Goal: Information Seeking & Learning: Compare options

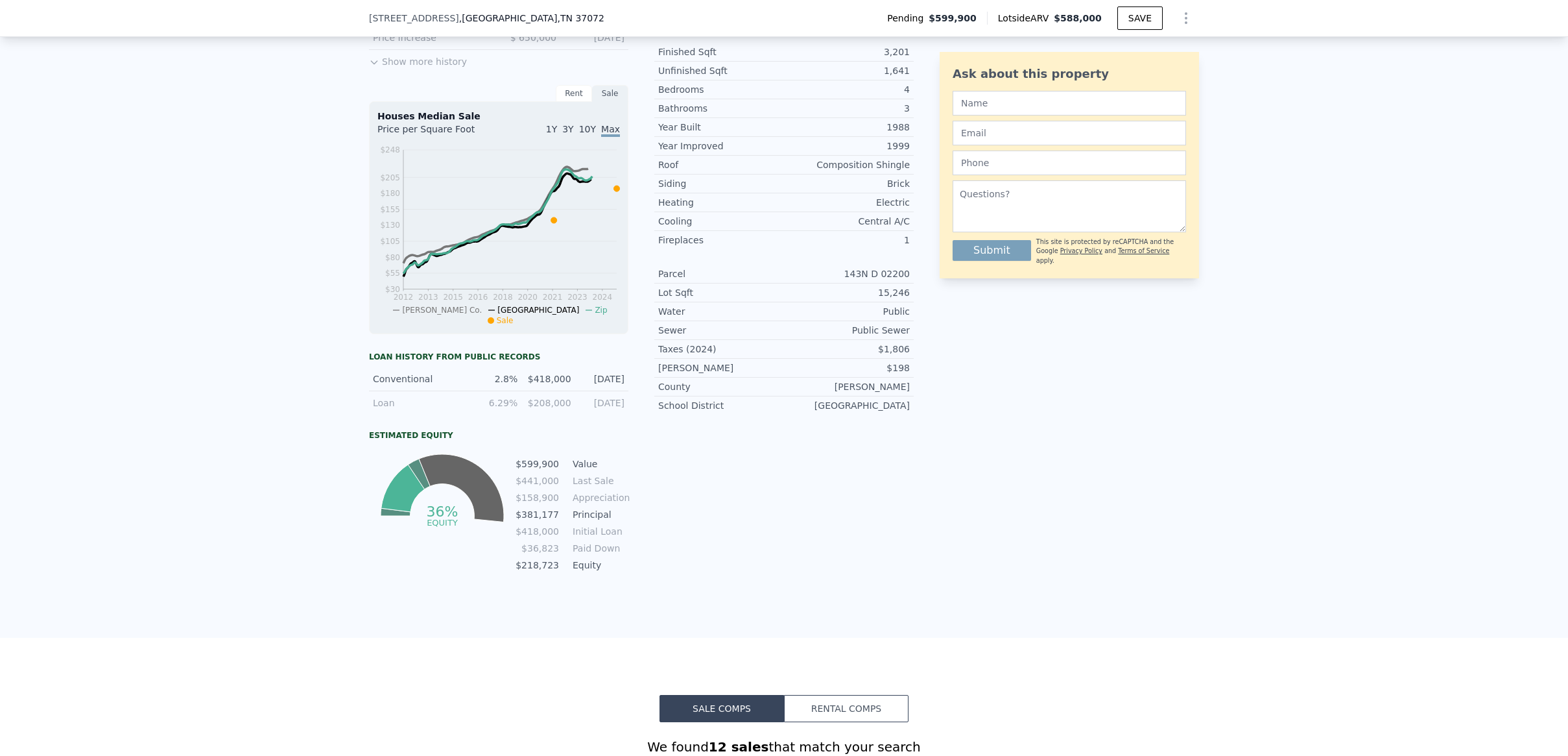
scroll to position [380, 0]
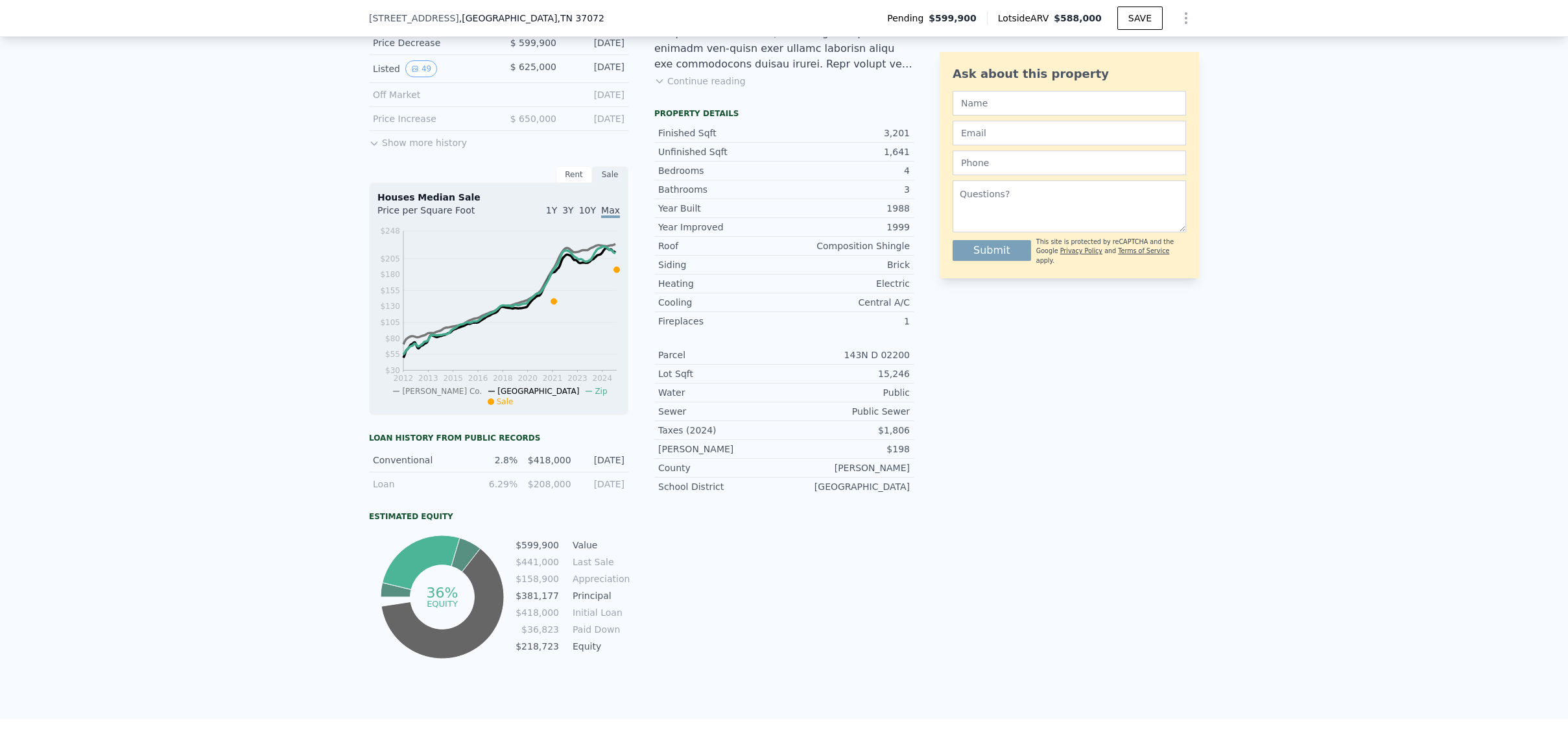
click at [706, 88] on button "Continue reading" at bounding box center [700, 81] width 91 height 13
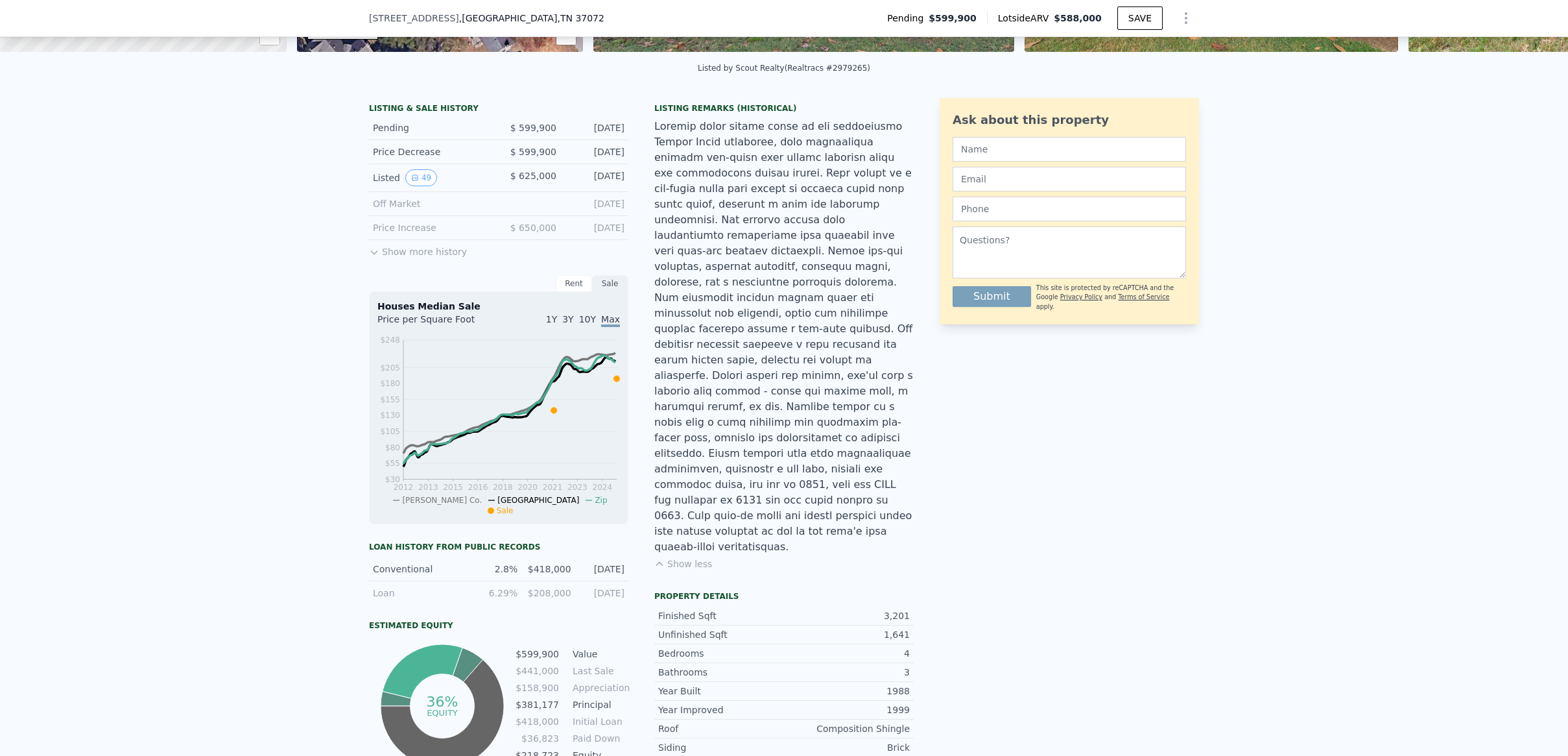
scroll to position [262, 0]
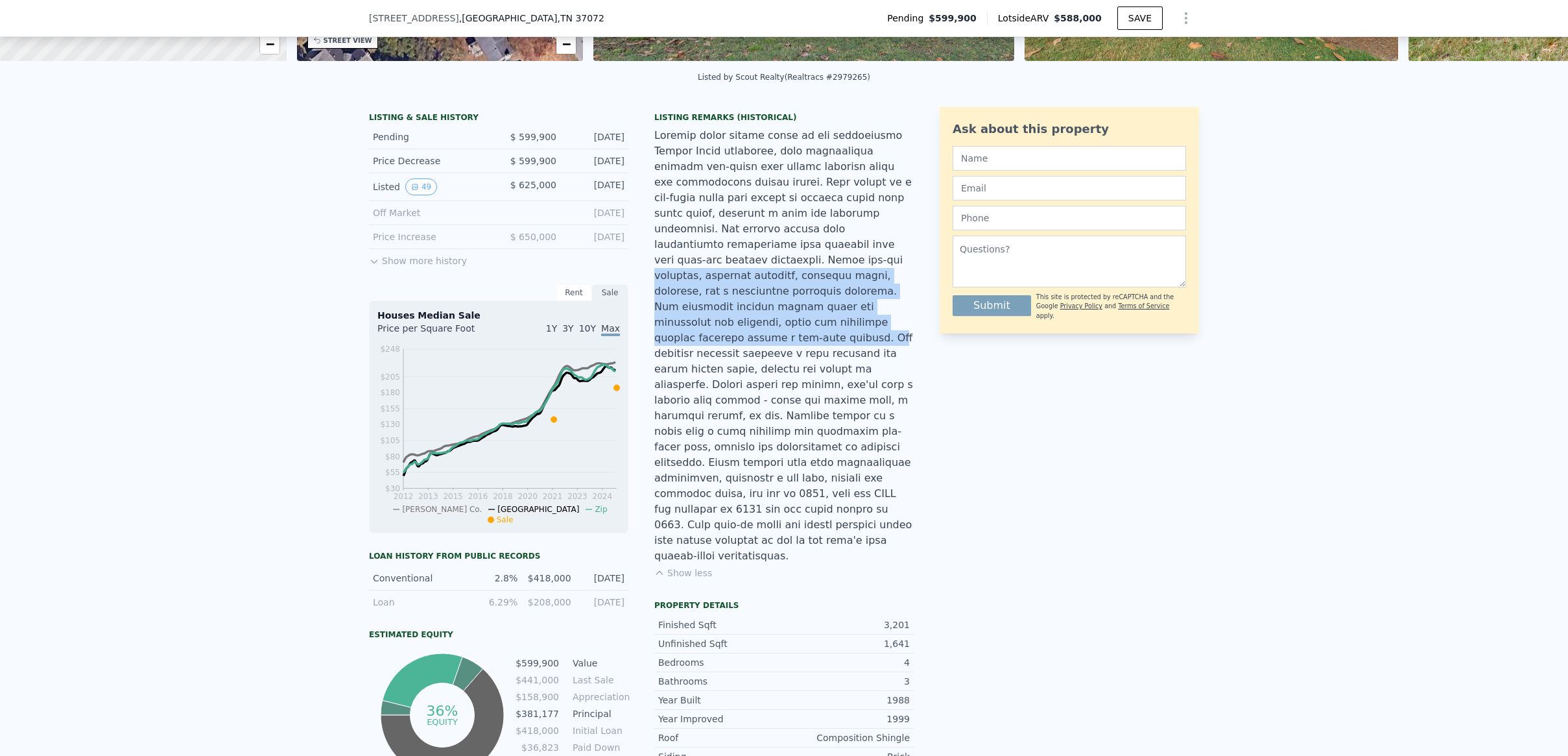
drag, startPoint x: 820, startPoint y: 311, endPoint x: 768, endPoint y: 248, distance: 81.7
click at [768, 248] on div at bounding box center [784, 345] width 259 height 436
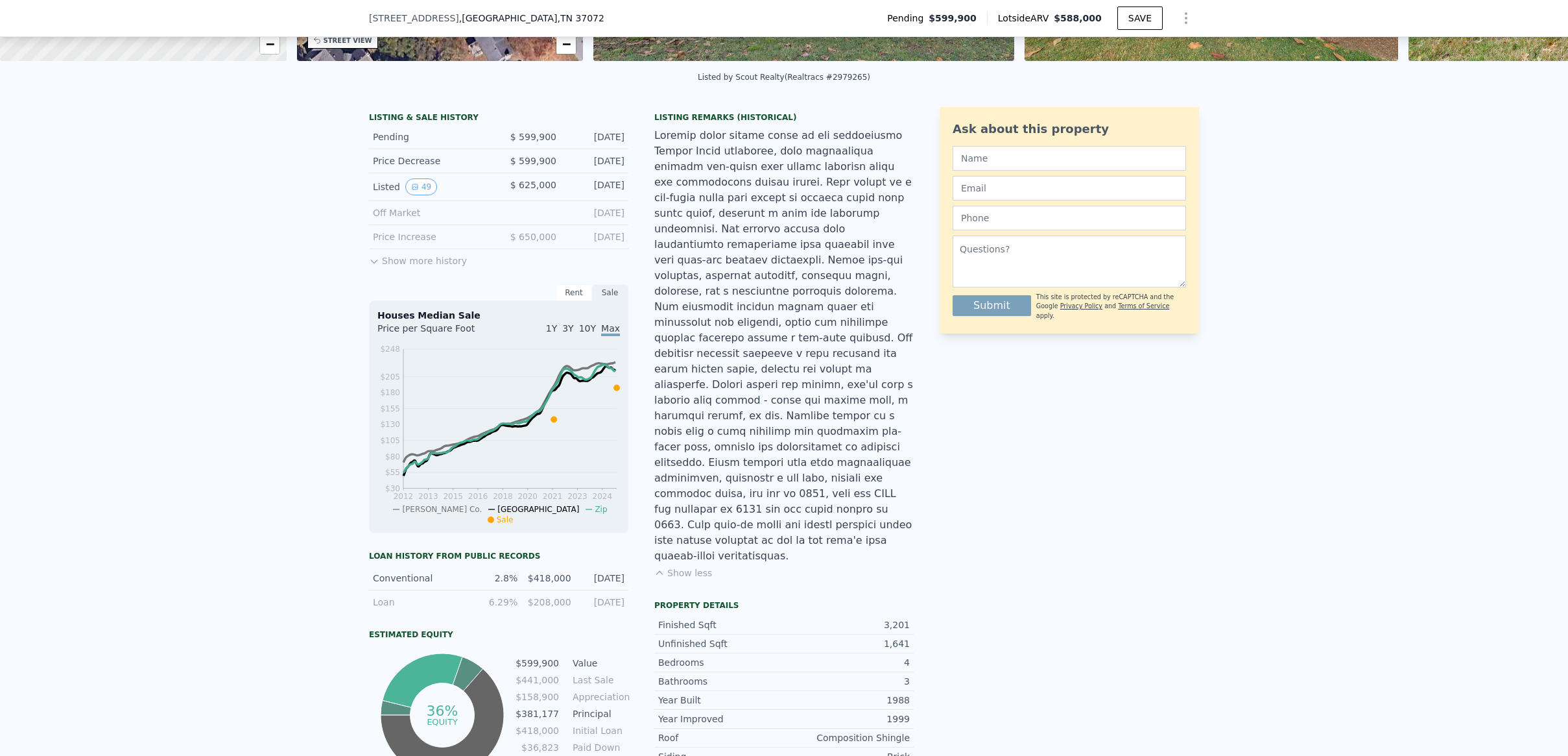
click at [768, 250] on div at bounding box center [784, 345] width 259 height 436
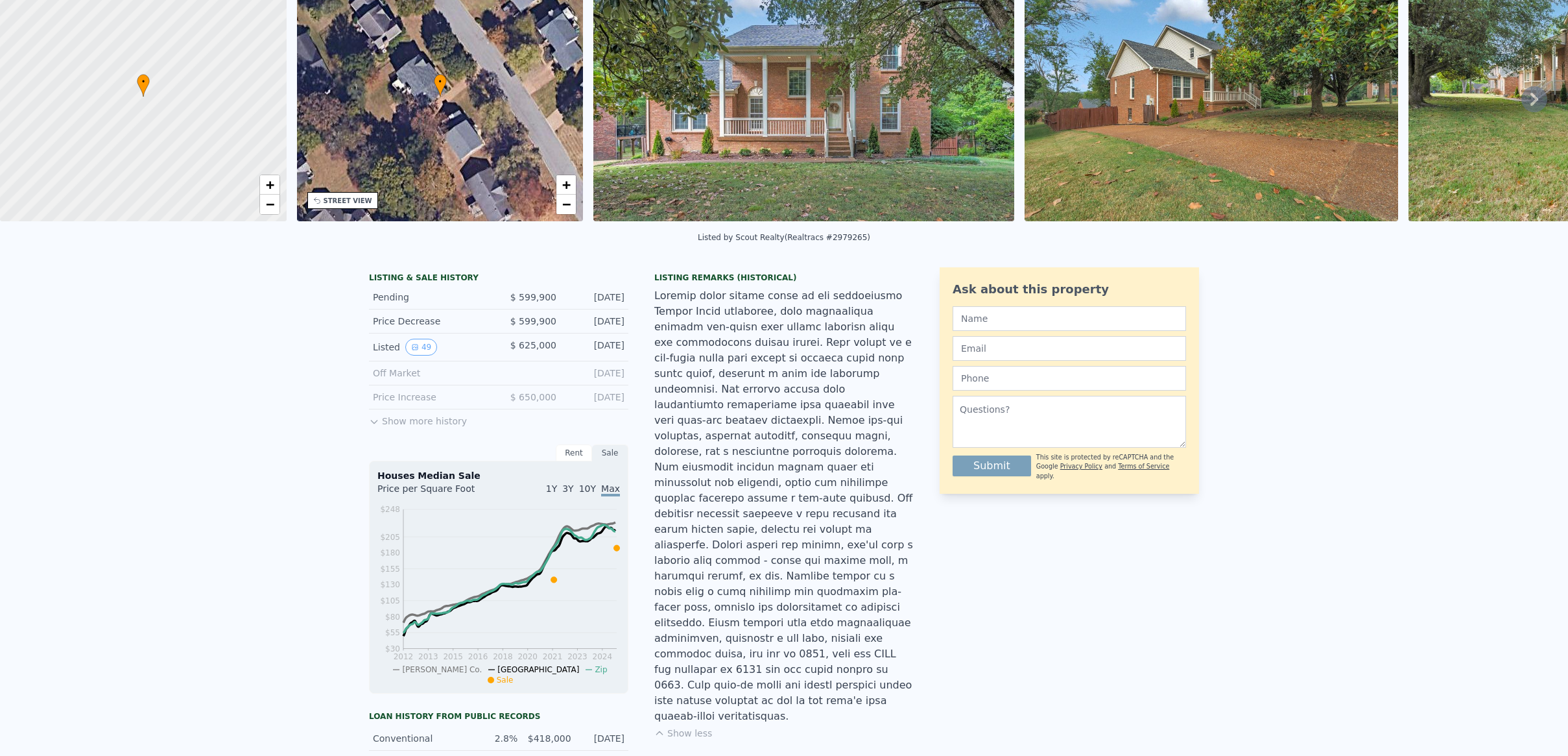
scroll to position [0, 0]
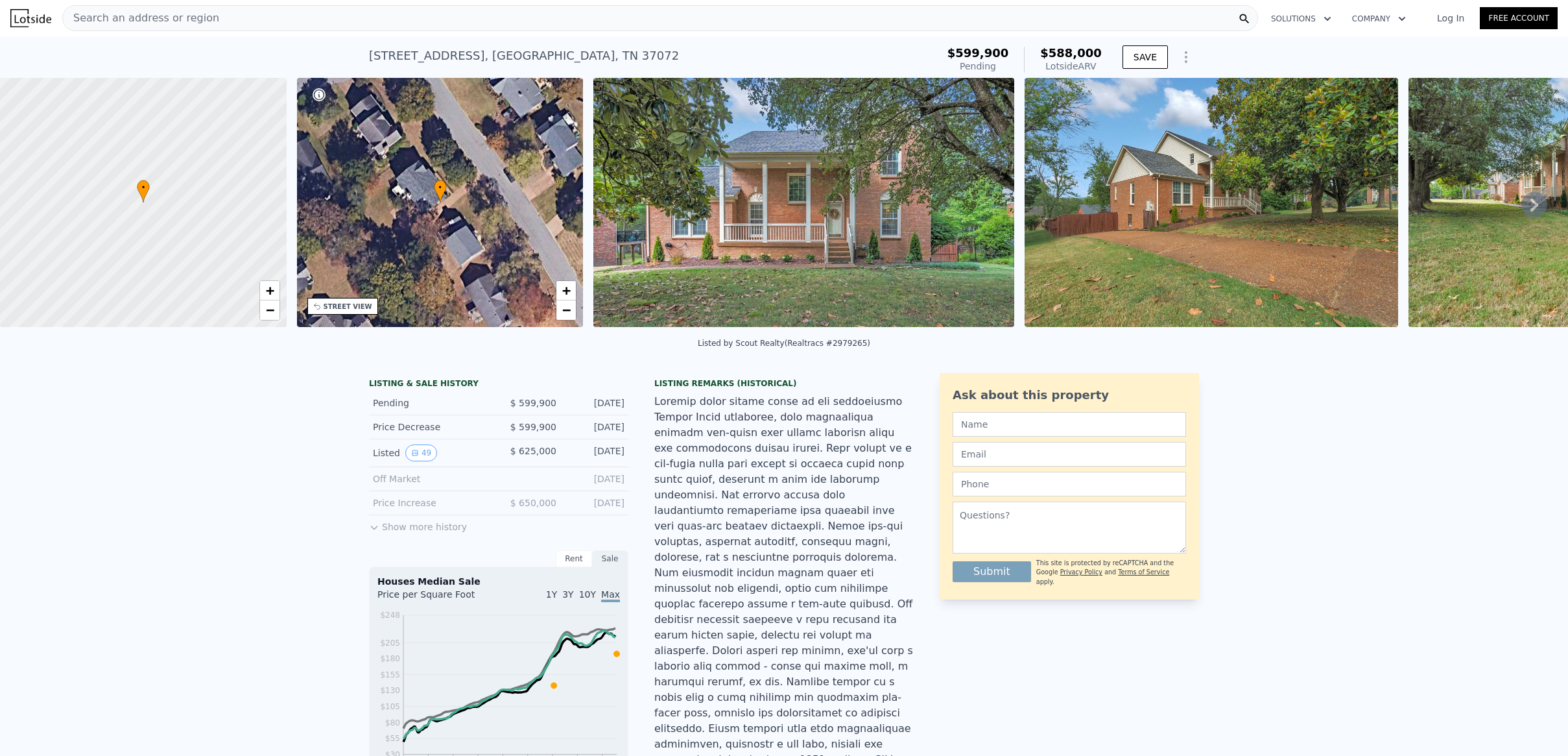
click at [524, 3] on div "Search an address or region Solutions Company Open main menu Log In Free Account" at bounding box center [784, 18] width 1548 height 32
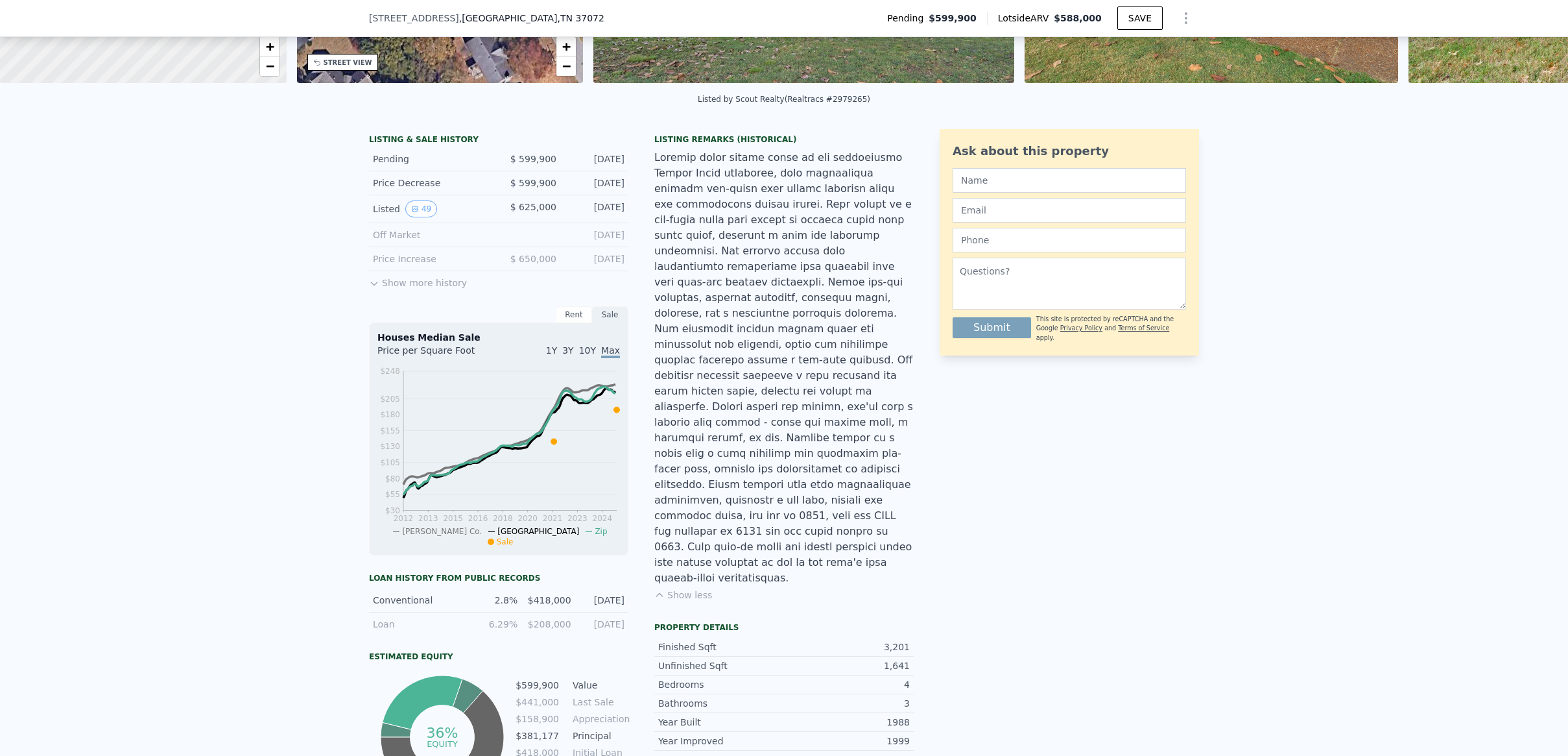
scroll to position [236, 0]
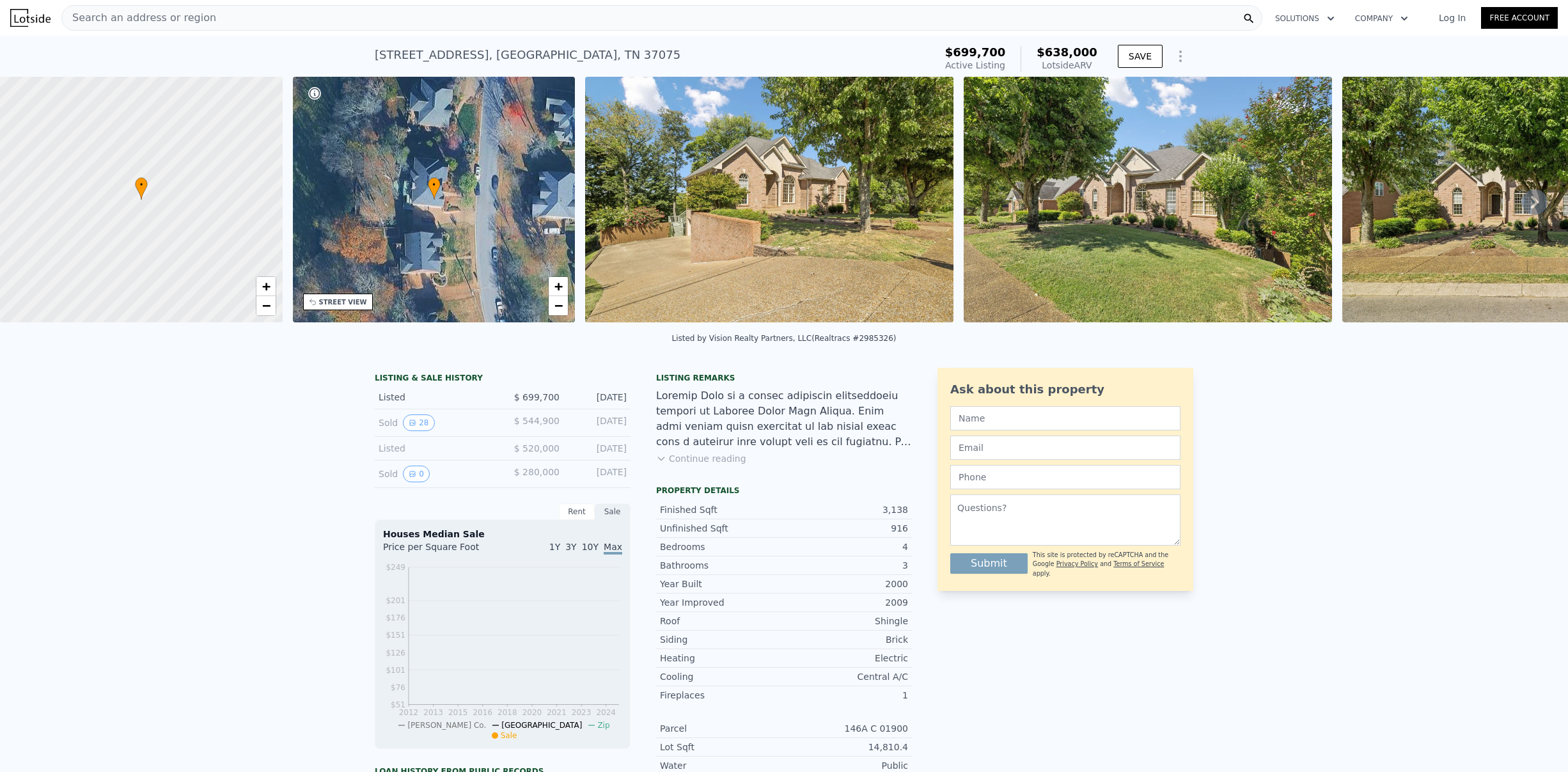
scroll to position [0, 5]
drag, startPoint x: 374, startPoint y: 407, endPoint x: 636, endPoint y: 410, distance: 262.0
click at [636, 410] on div "LISTING & SALE HISTORY Listed $ 699,700 [DATE] Sold 28 $ 544,900 [DATE] Listed …" at bounding box center [643, 662] width 537 height 590
copy div "Listed $ 699,700 [DATE]"
click at [1085, 52] on span "$638,000" at bounding box center [1067, 51] width 61 height 13
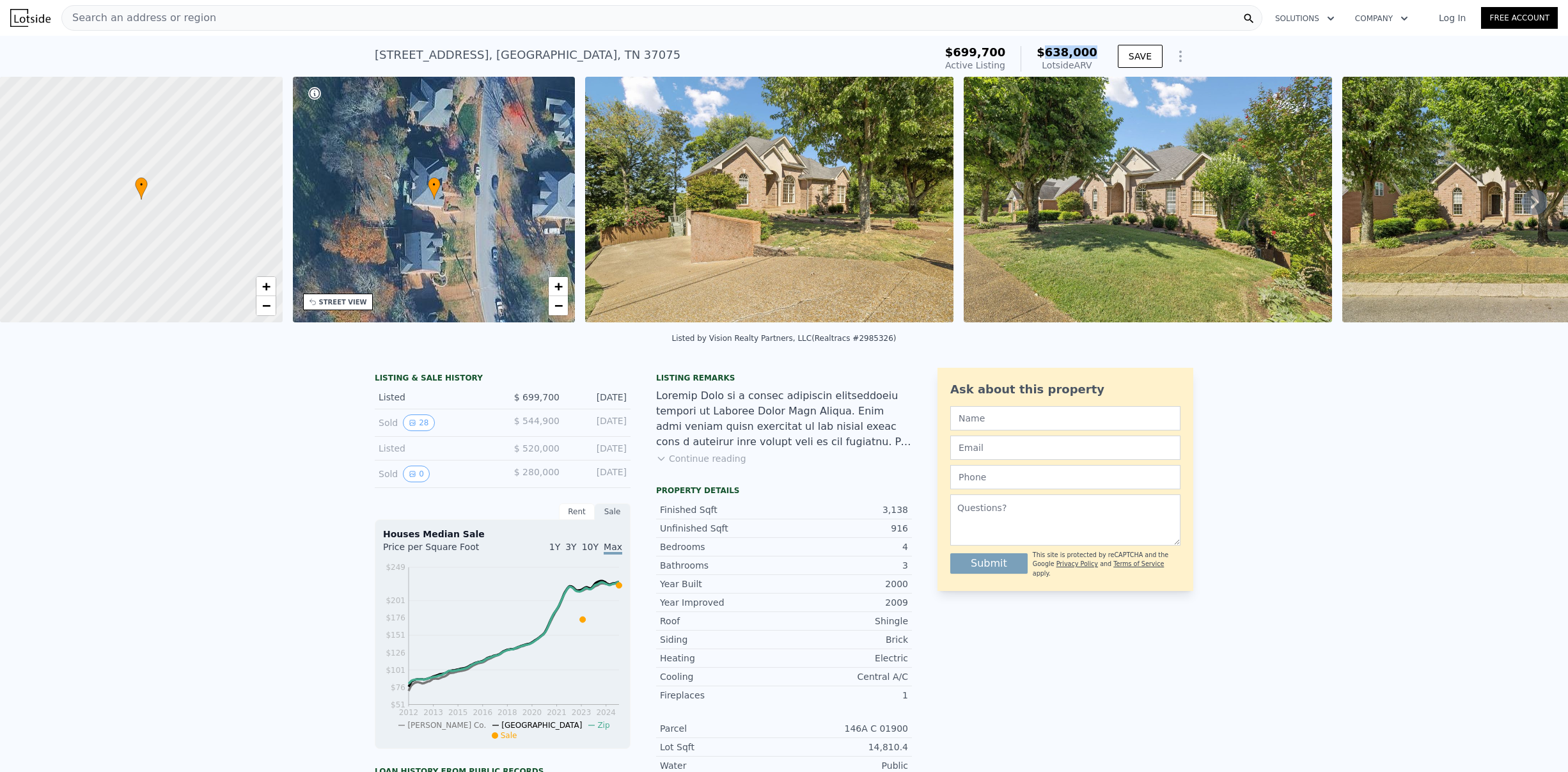
click at [1085, 52] on span "$638,000" at bounding box center [1067, 51] width 61 height 13
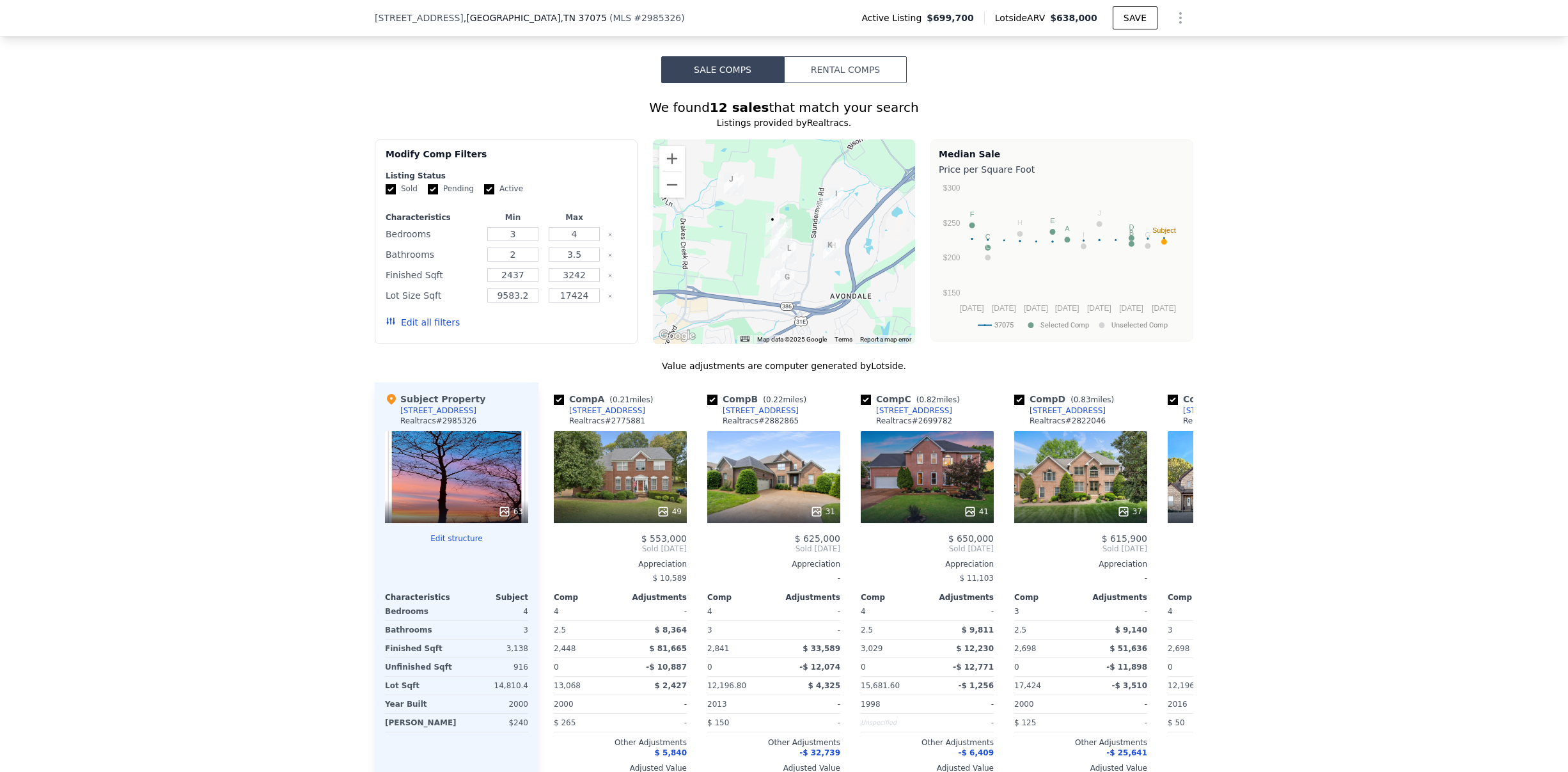
scroll to position [1022, 0]
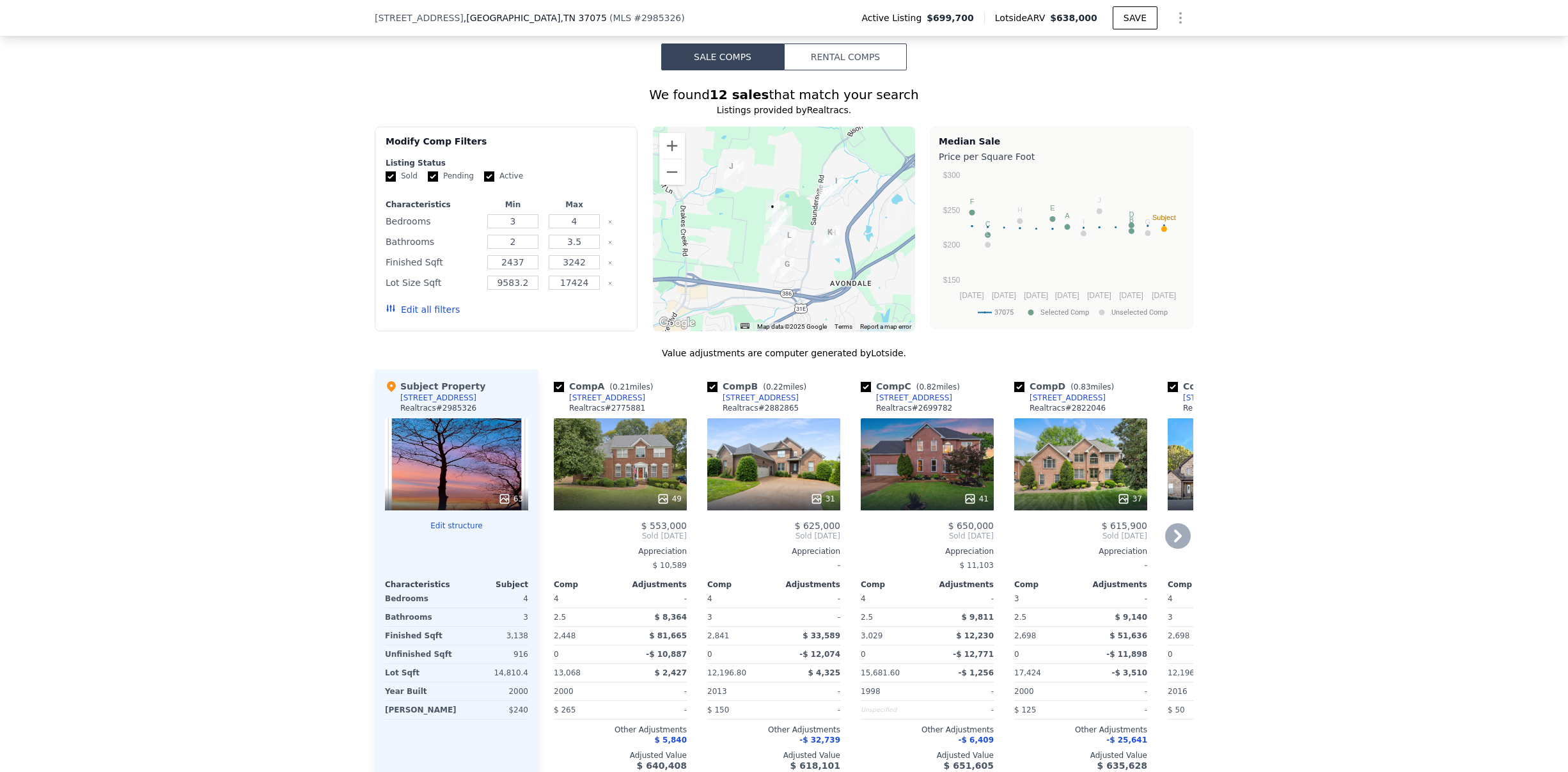
click at [1175, 542] on icon at bounding box center [1178, 536] width 8 height 12
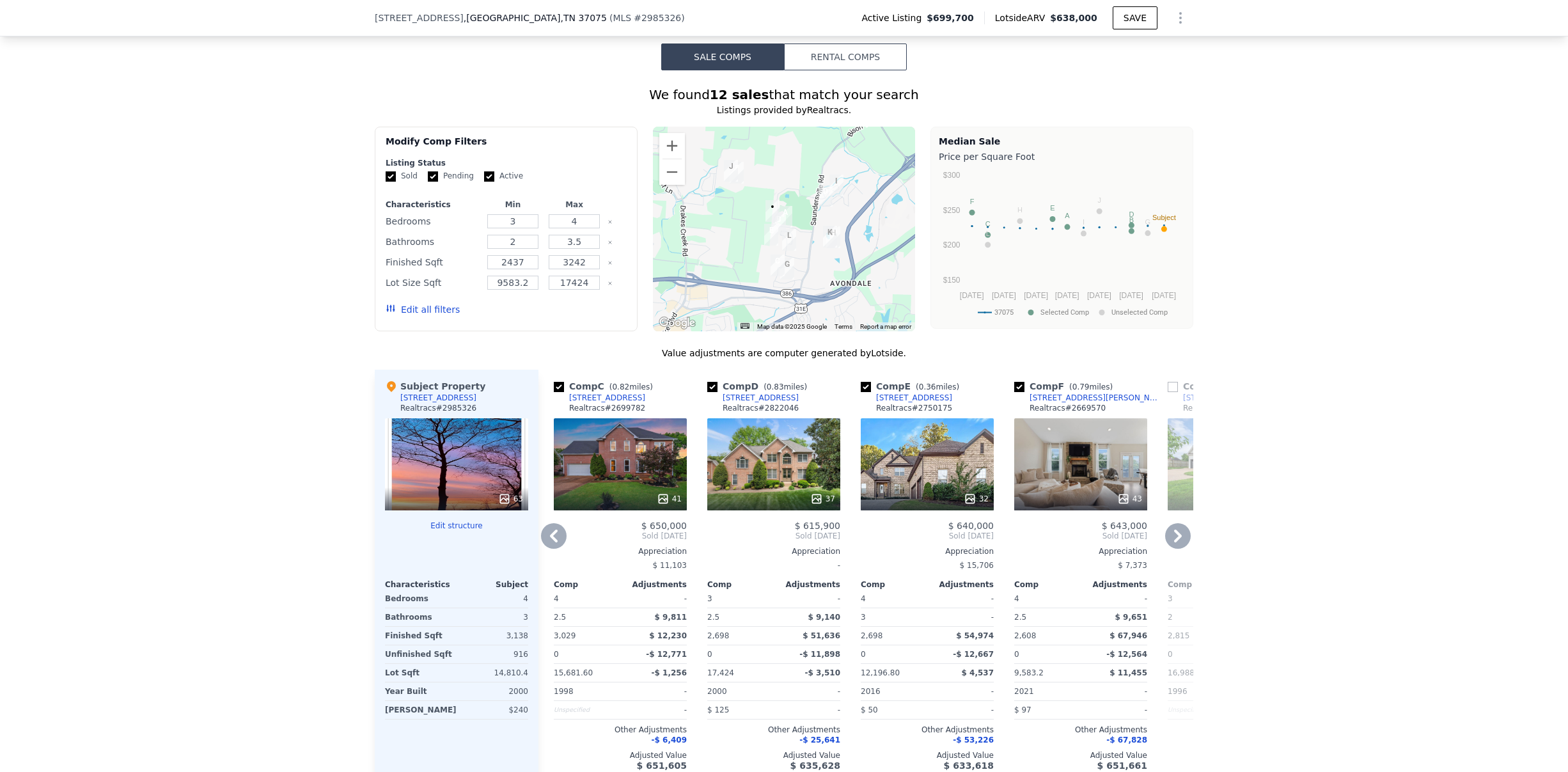
click at [544, 544] on icon at bounding box center [553, 535] width 26 height 26
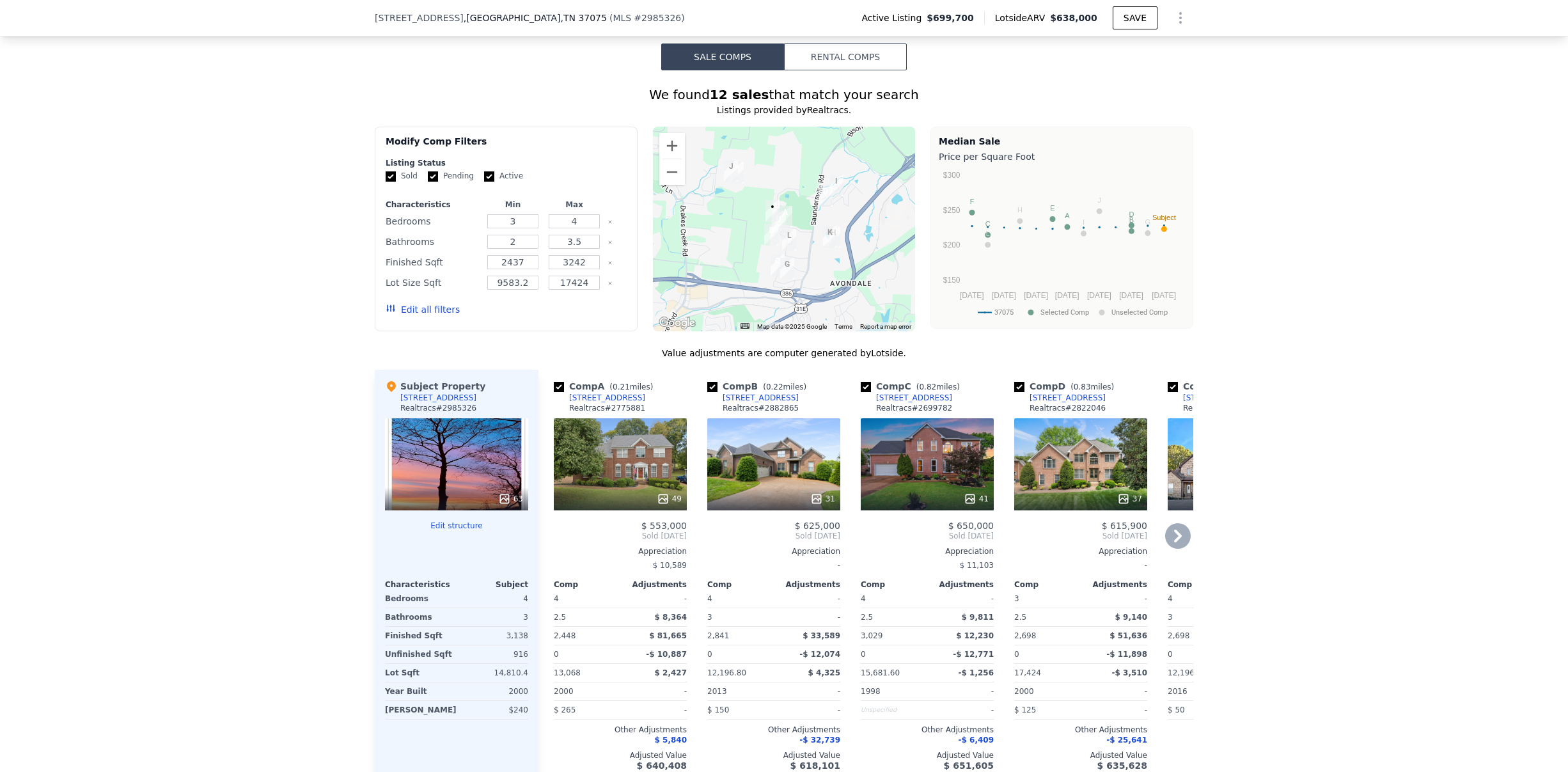
click at [1166, 546] on icon at bounding box center [1178, 535] width 26 height 26
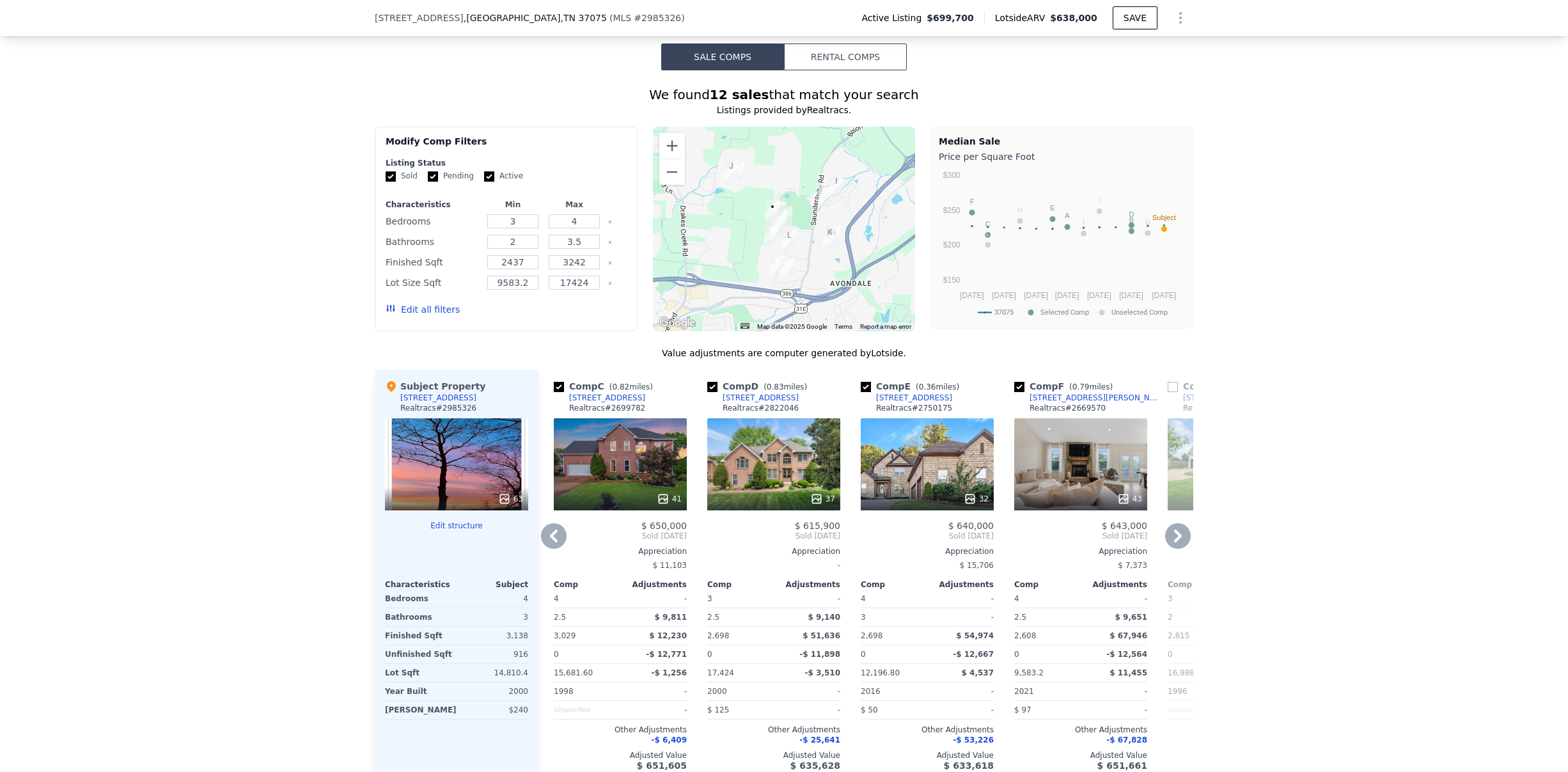
click at [1166, 546] on icon at bounding box center [1178, 535] width 26 height 26
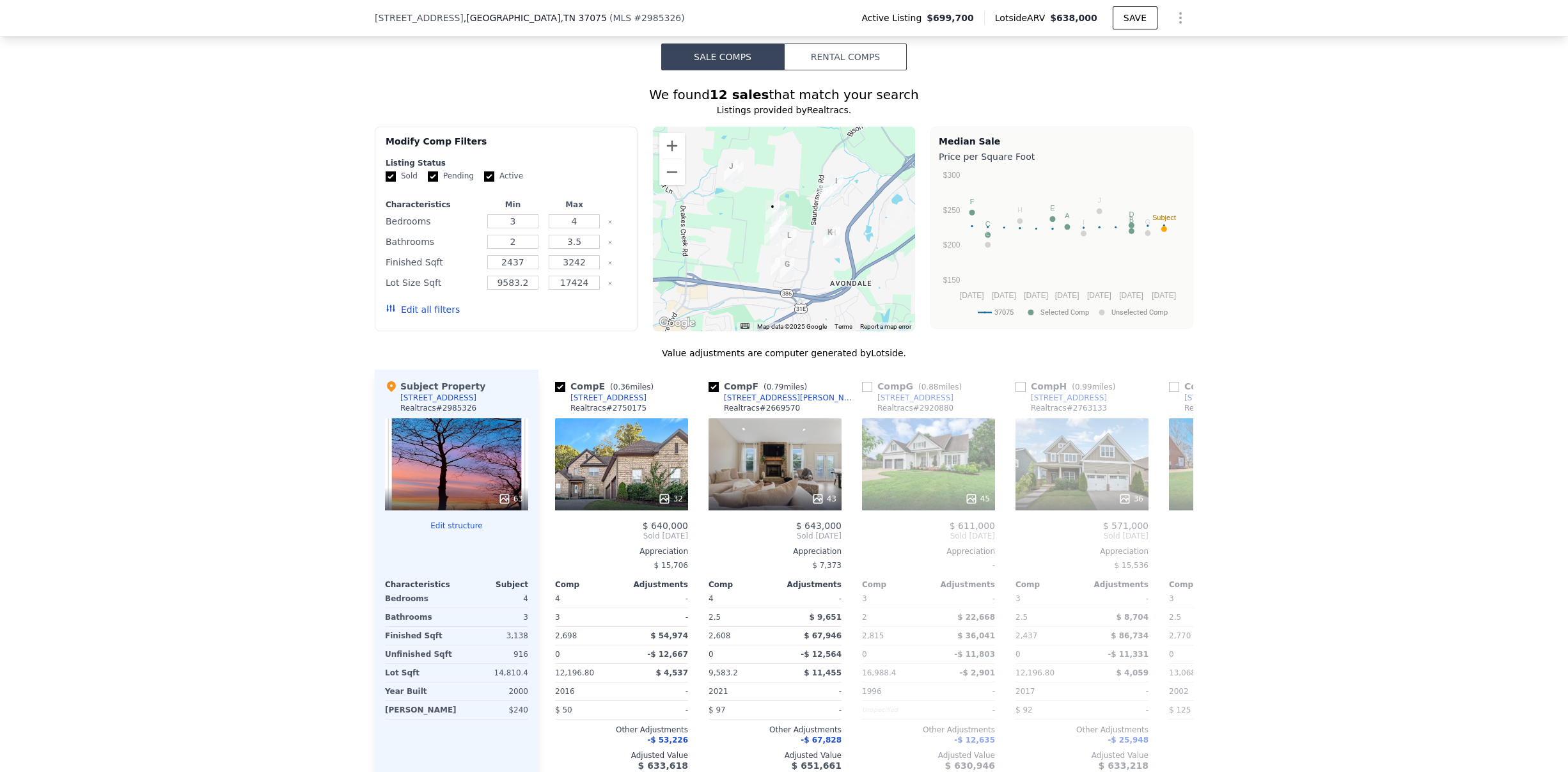
scroll to position [0, 614]
click at [1166, 546] on icon at bounding box center [1178, 535] width 26 height 26
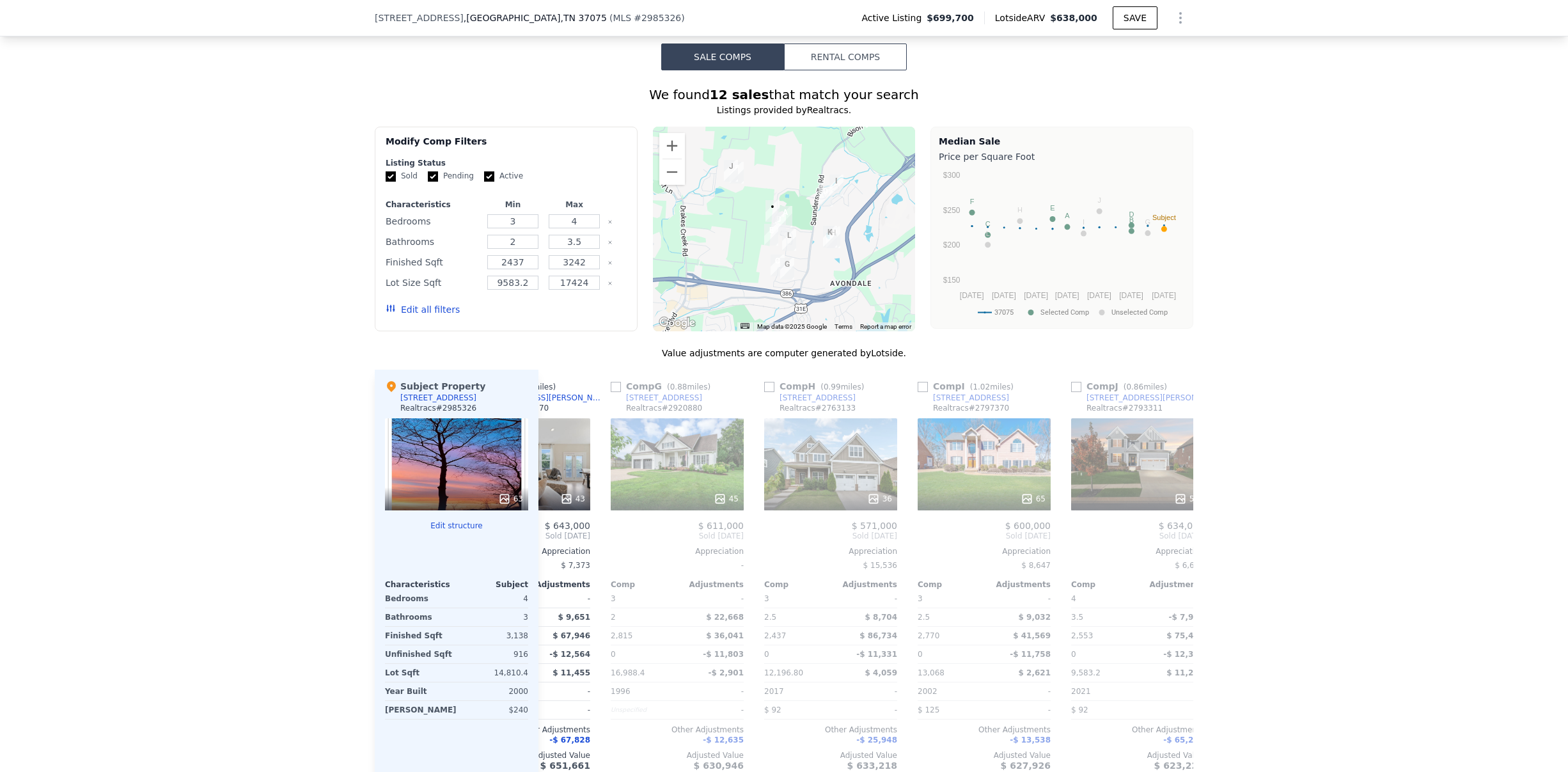
scroll to position [0, 921]
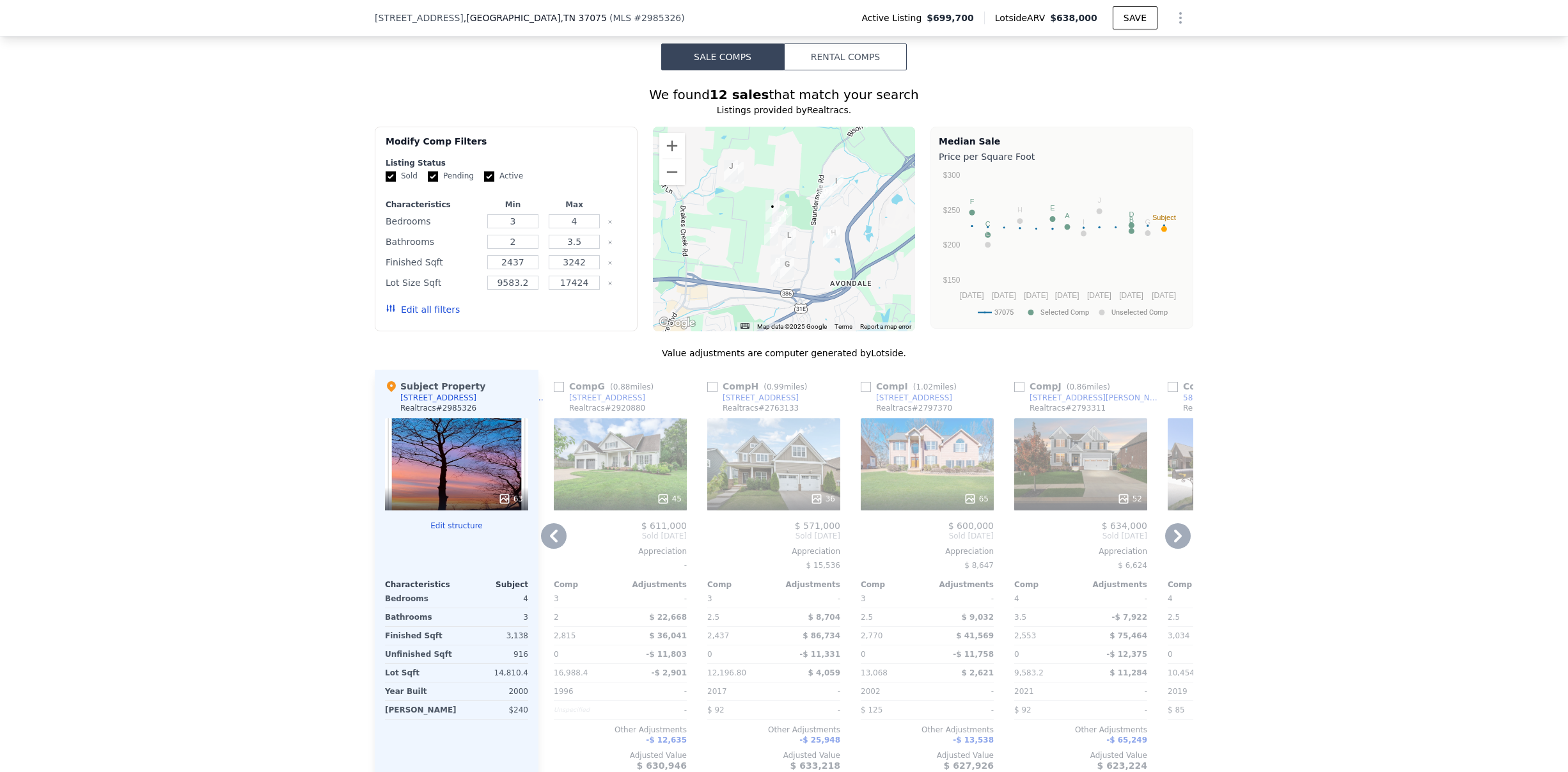
click at [1166, 546] on icon at bounding box center [1178, 535] width 26 height 26
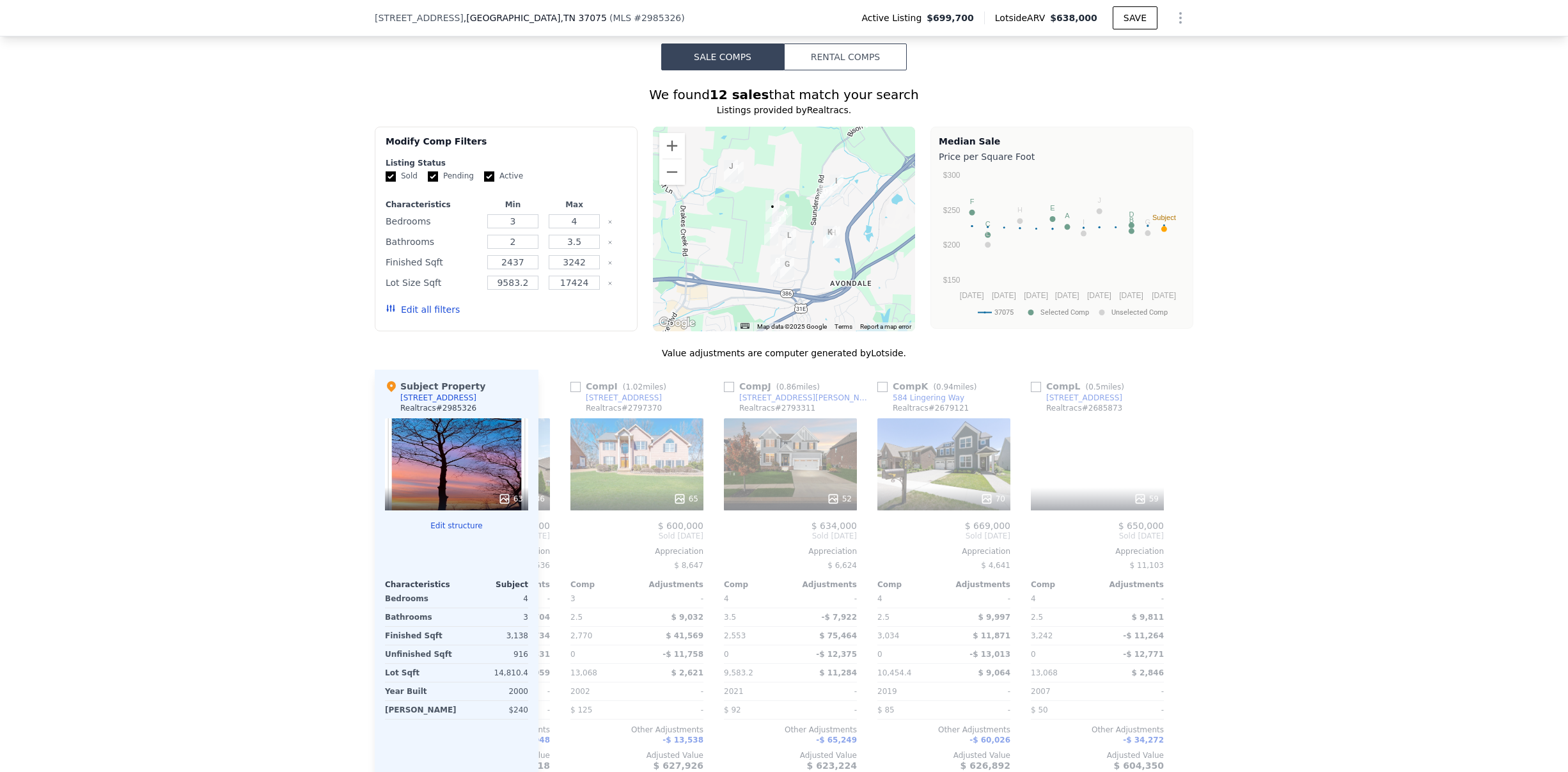
scroll to position [0, 1218]
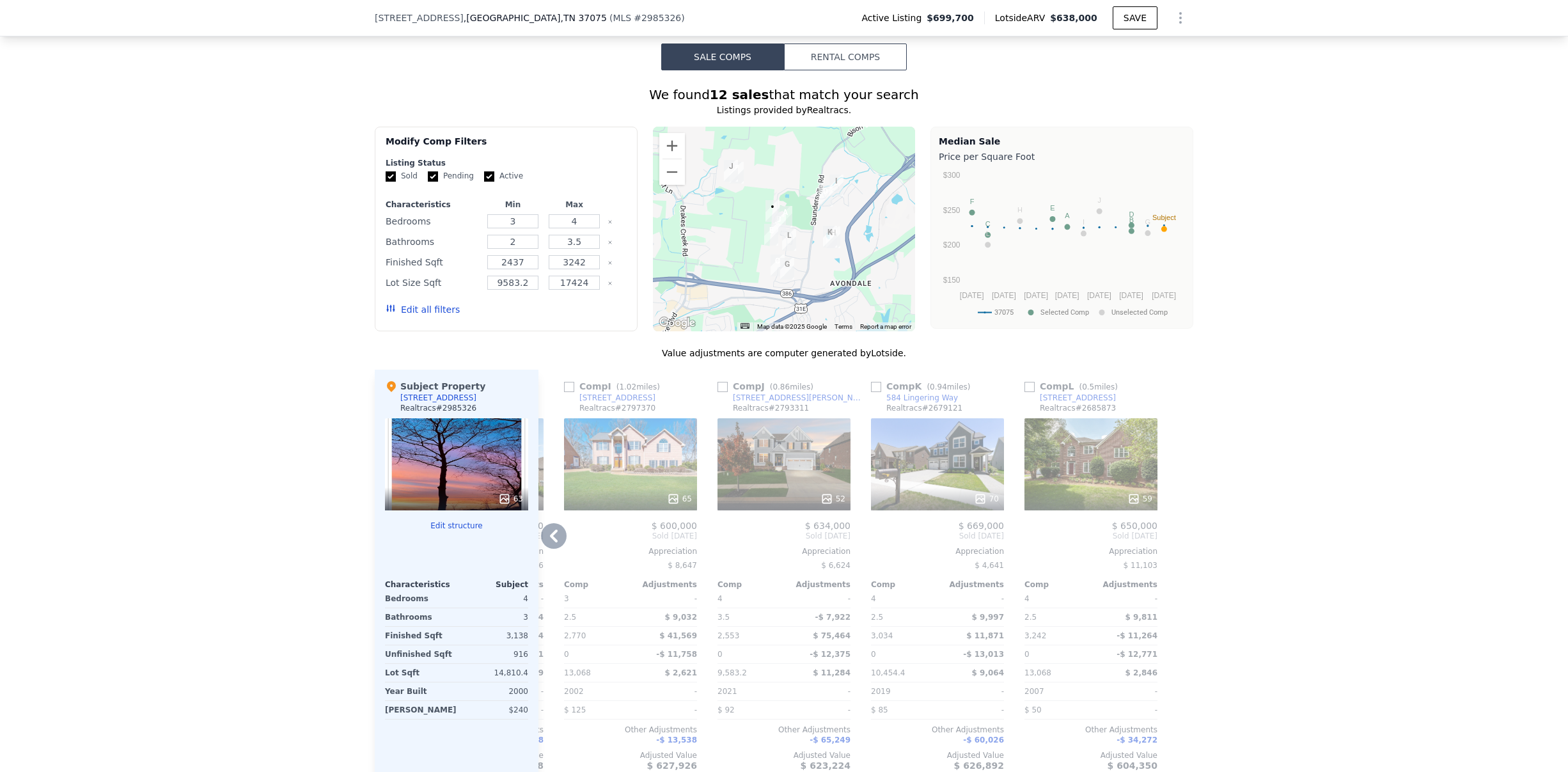
click at [553, 544] on icon at bounding box center [553, 535] width 26 height 26
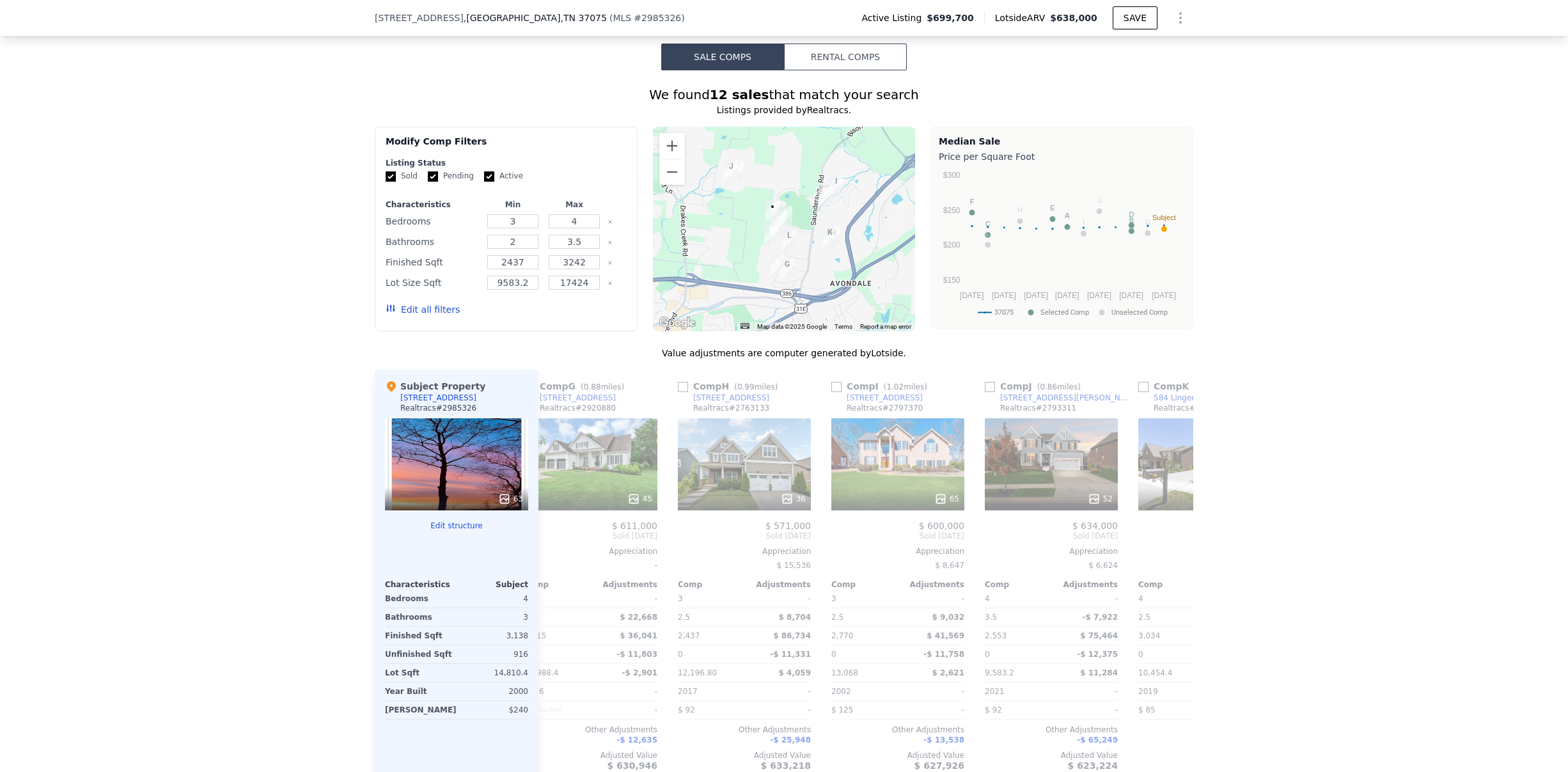
scroll to position [0, 911]
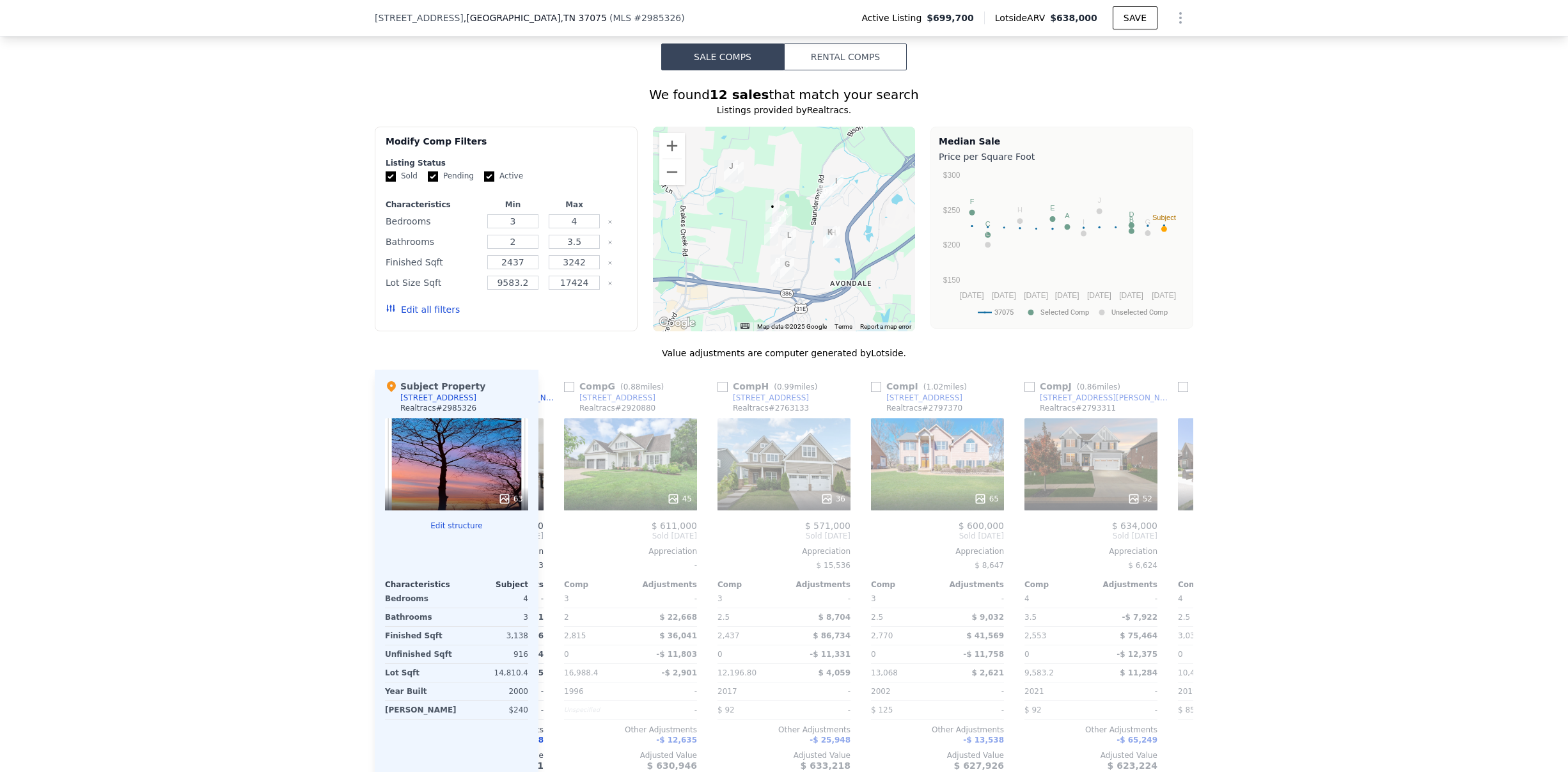
click at [553, 544] on div "Comp A ( 0.21 miles) 205 Spy Glass Way Realtracs # 2775881 49 $ 553,000 Sold [D…" at bounding box center [866, 575] width 655 height 411
click at [552, 543] on icon at bounding box center [553, 535] width 26 height 26
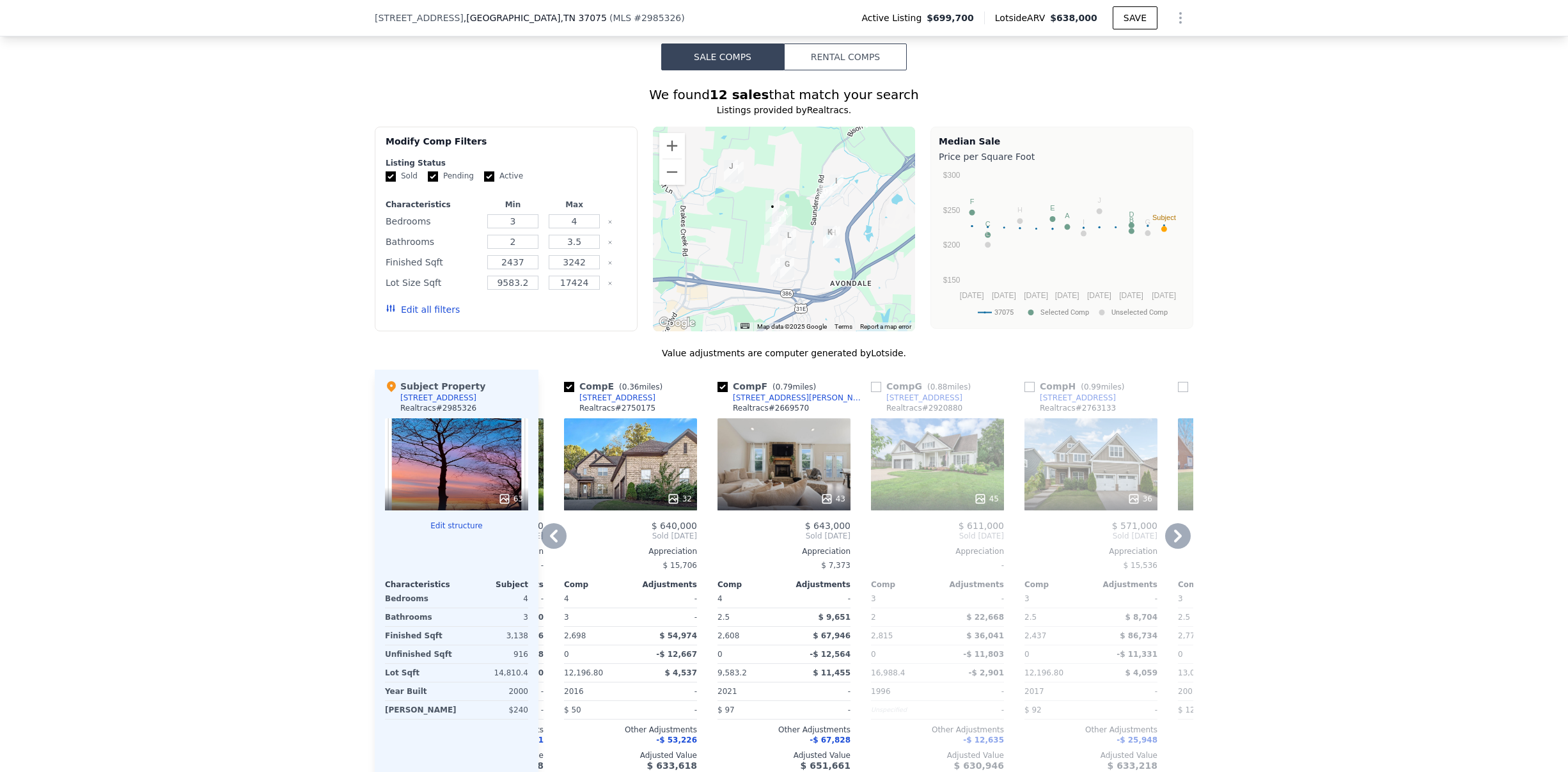
click at [550, 542] on icon at bounding box center [554, 536] width 8 height 12
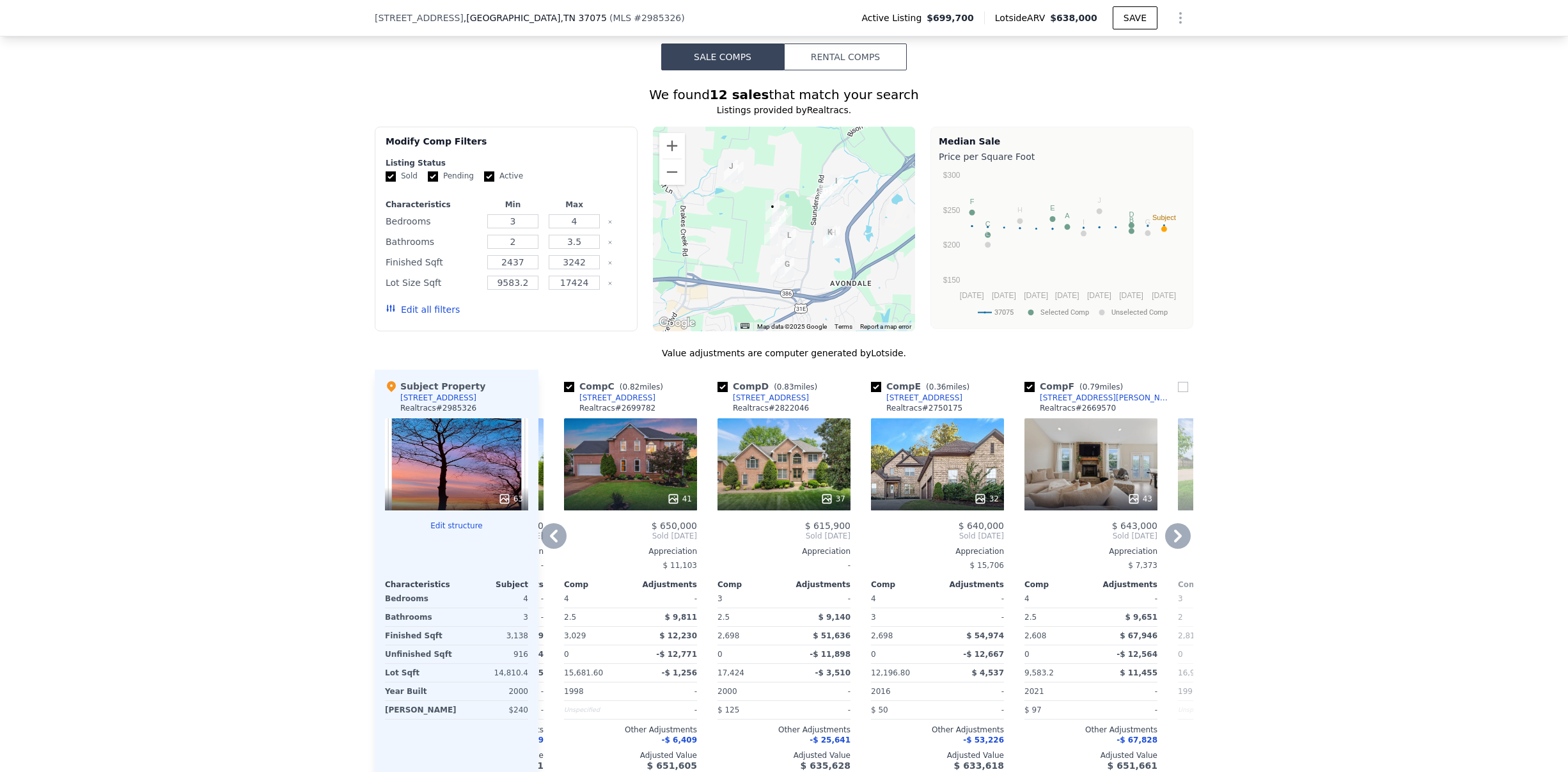
click at [551, 546] on icon at bounding box center [553, 535] width 26 height 26
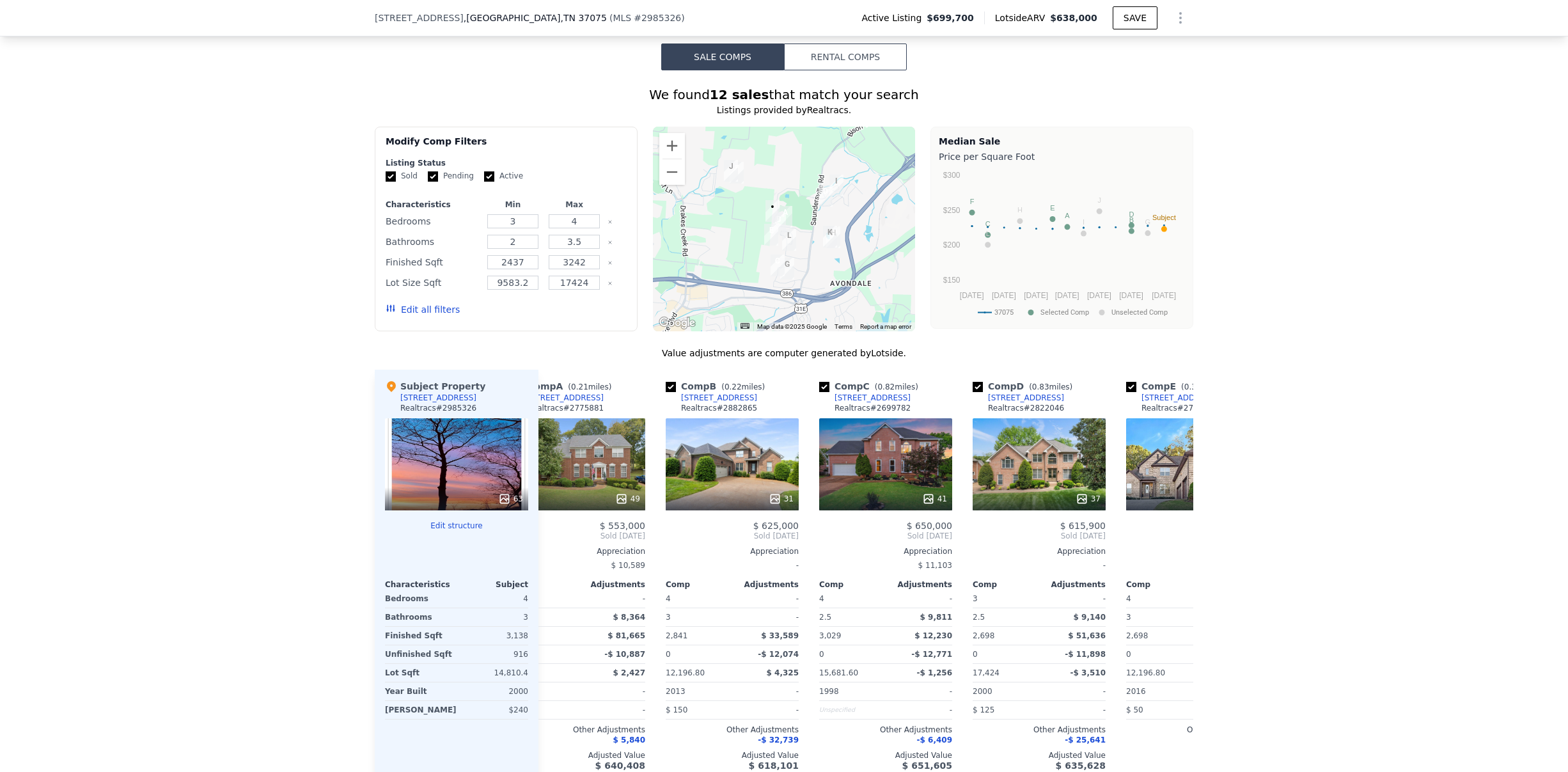
scroll to position [0, 0]
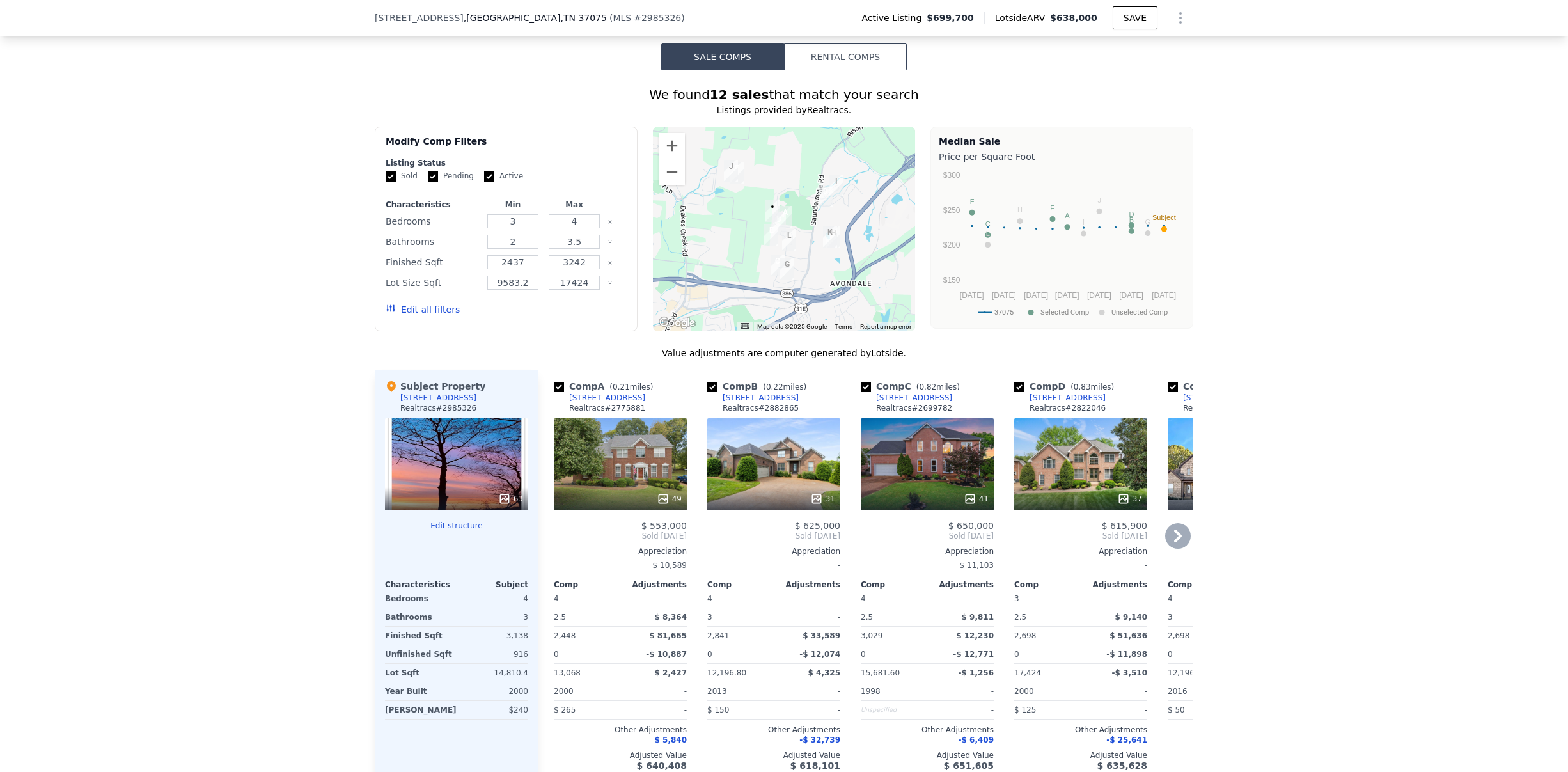
click at [425, 316] on button "Edit all filters" at bounding box center [422, 309] width 74 height 12
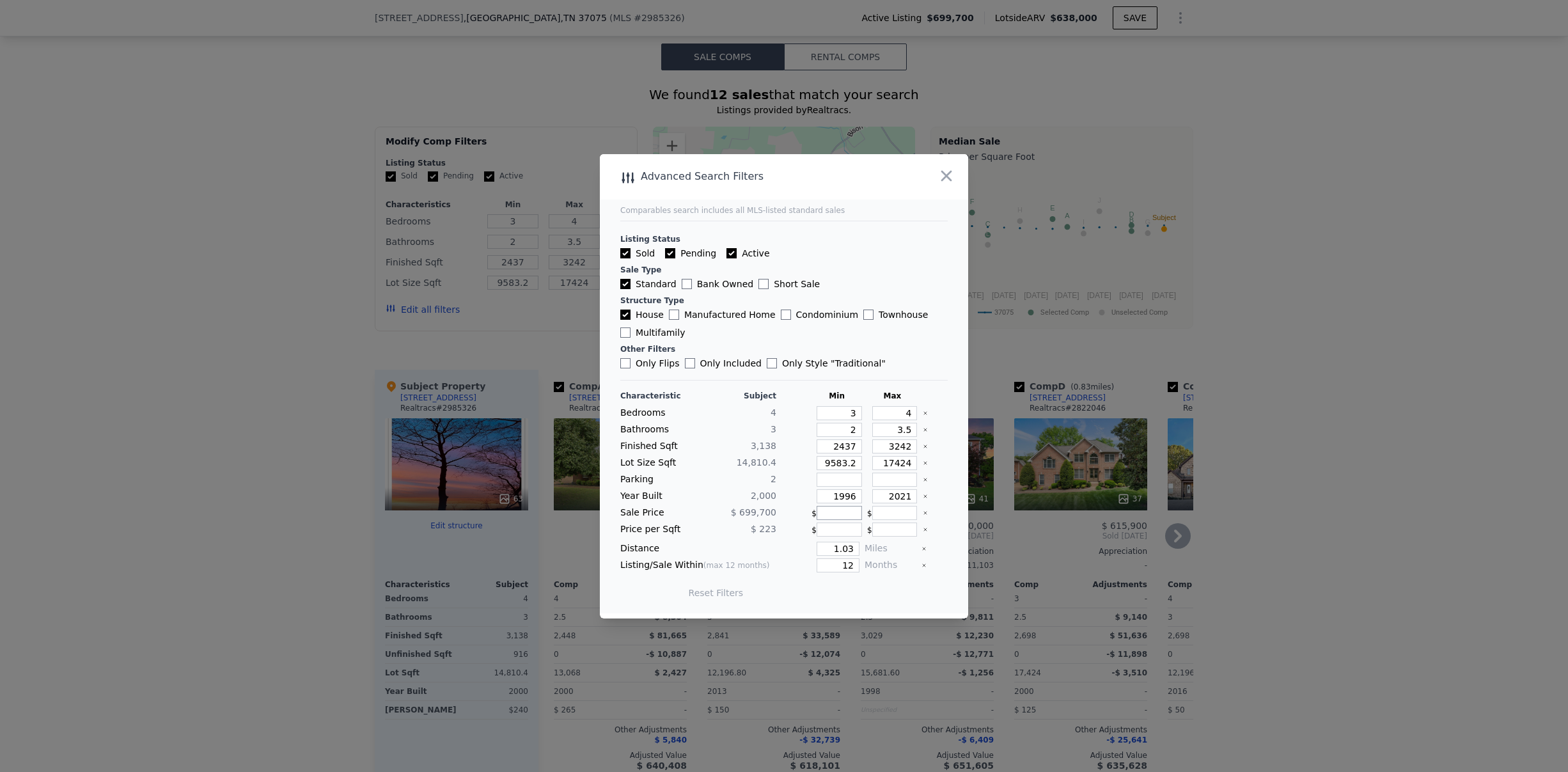
click at [821, 515] on input "number" at bounding box center [839, 513] width 45 height 14
click at [840, 551] on input "1.03" at bounding box center [838, 548] width 43 height 14
click at [840, 550] on input "1.03" at bounding box center [838, 548] width 43 height 14
type input "3"
click at [848, 572] on input "12" at bounding box center [838, 565] width 43 height 14
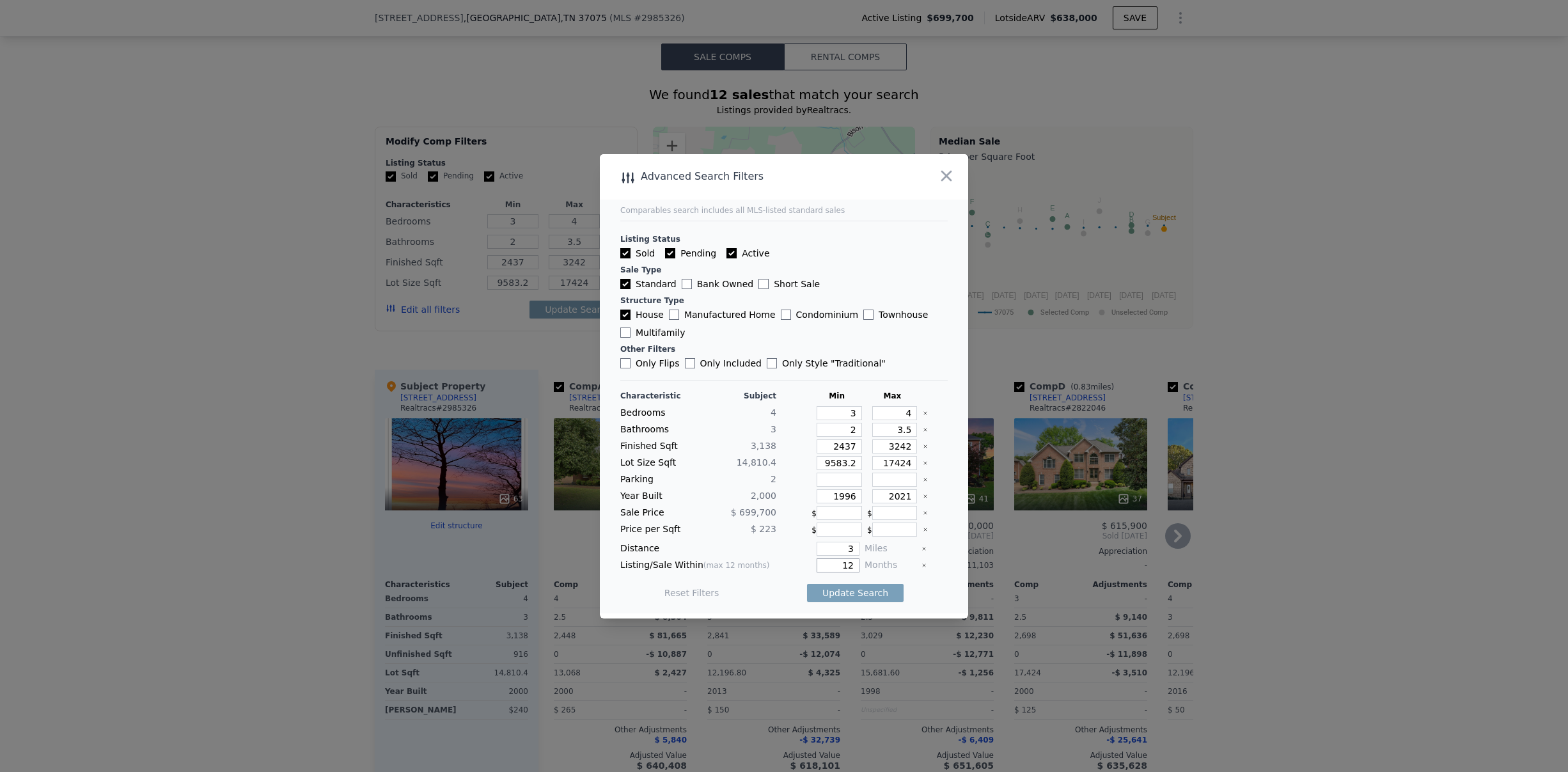
click at [848, 569] on input "12" at bounding box center [838, 565] width 43 height 14
type input "1"
type input "6"
click at [869, 589] on button "Update Search" at bounding box center [855, 593] width 96 height 18
type input "9583"
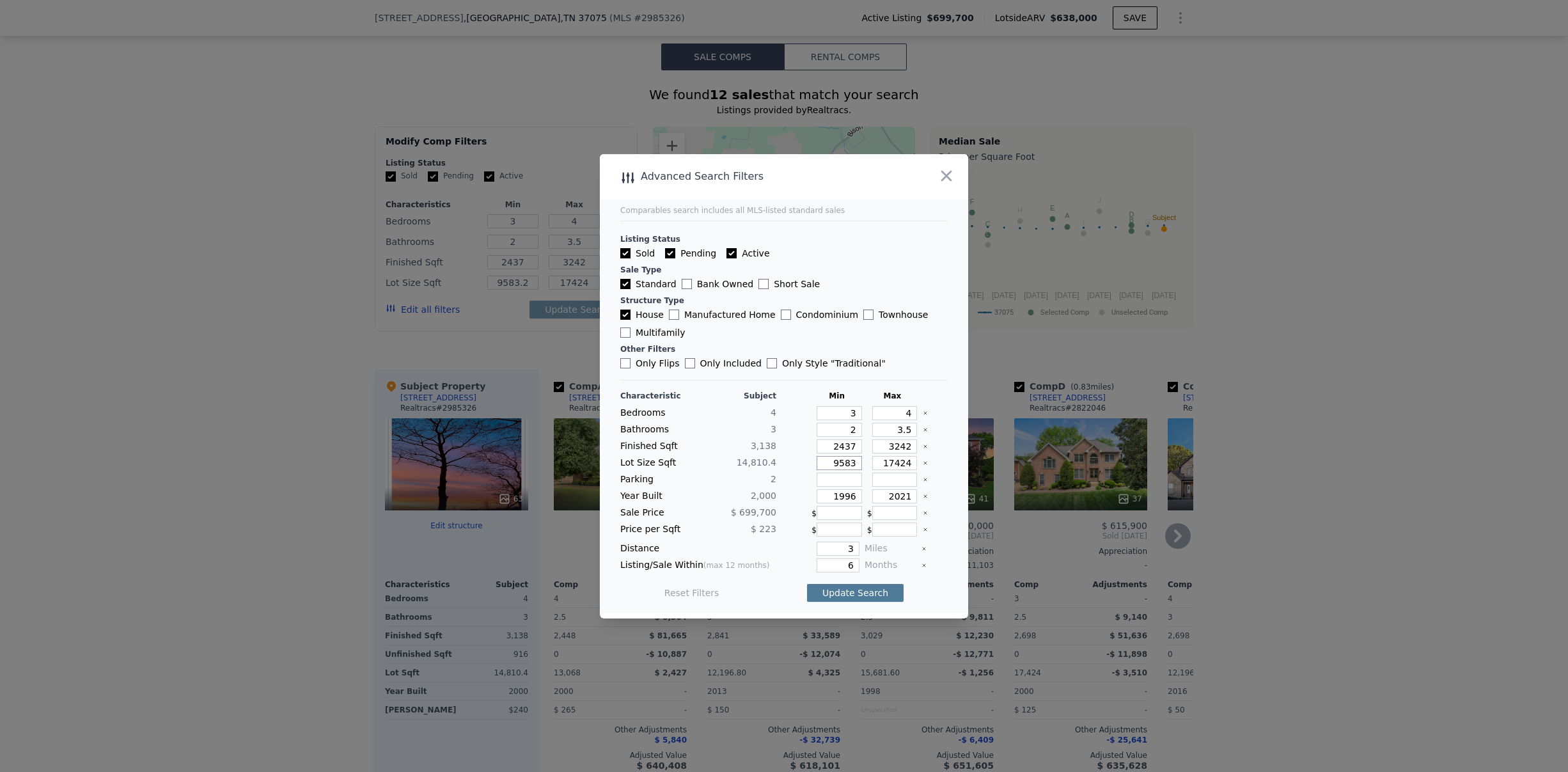
type input "9583"
click at [866, 591] on button "Update Search" at bounding box center [855, 593] width 96 height 18
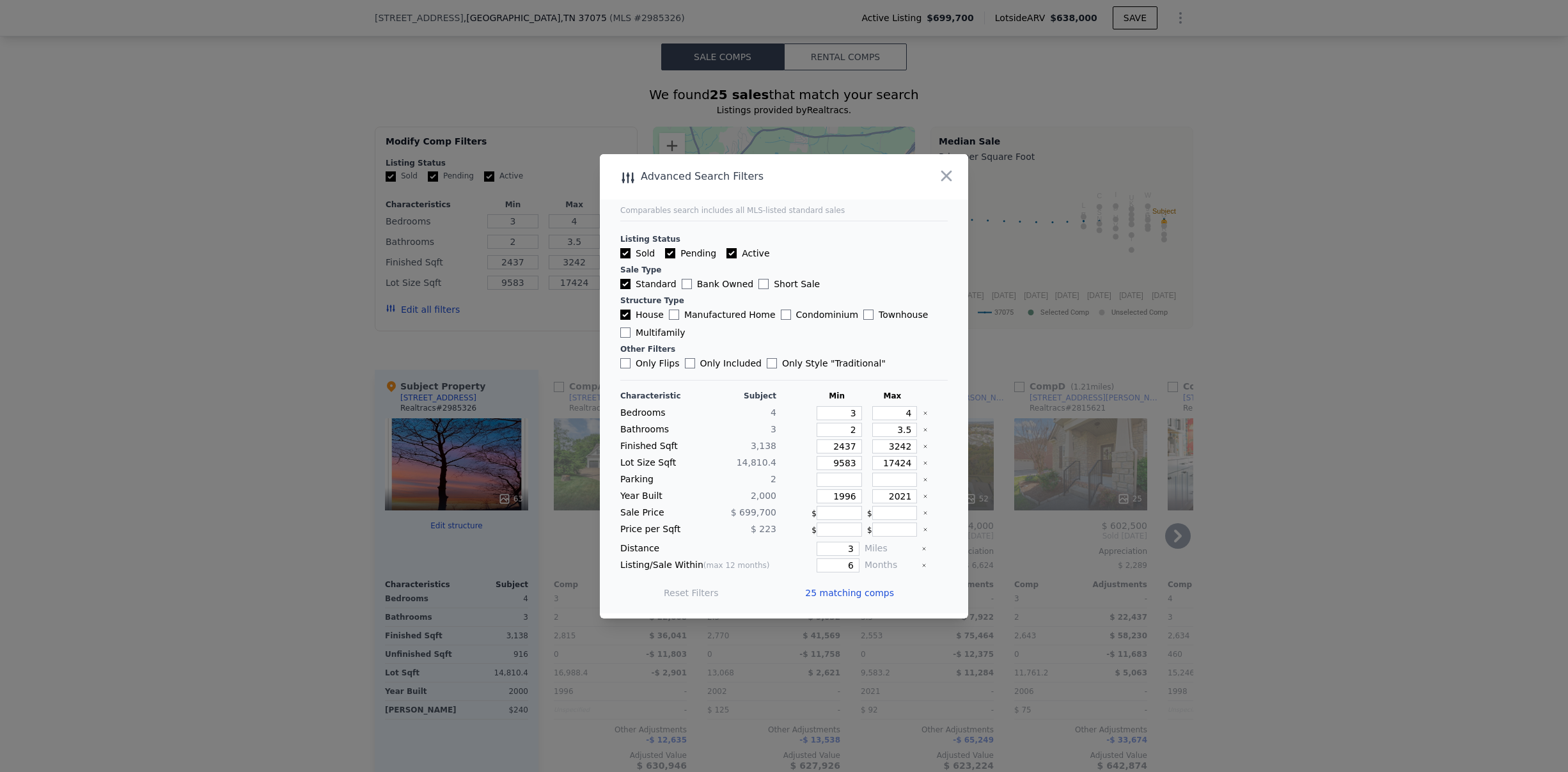
click at [876, 593] on span "25 matching comps" at bounding box center [849, 593] width 89 height 12
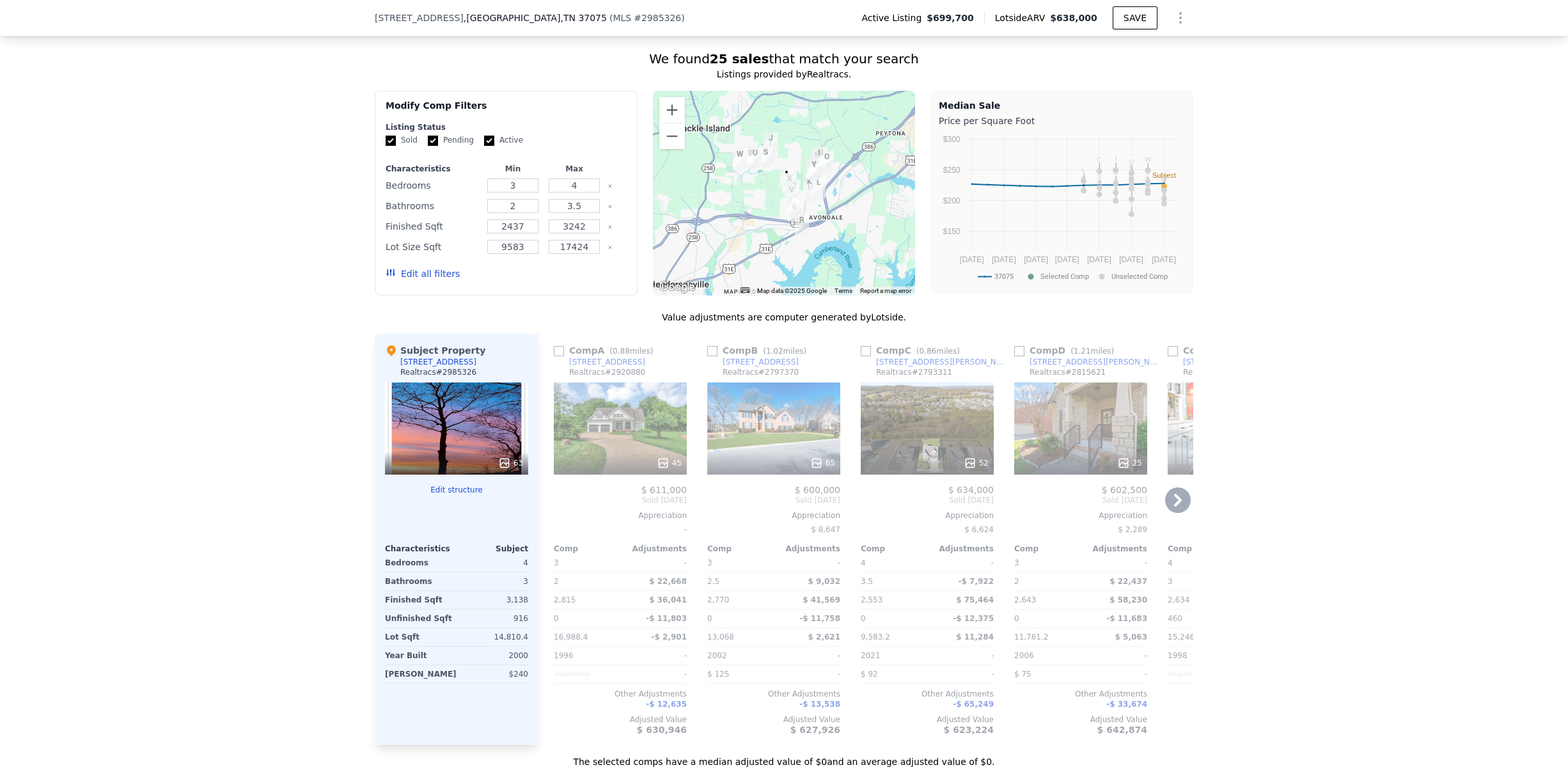
scroll to position [1072, 0]
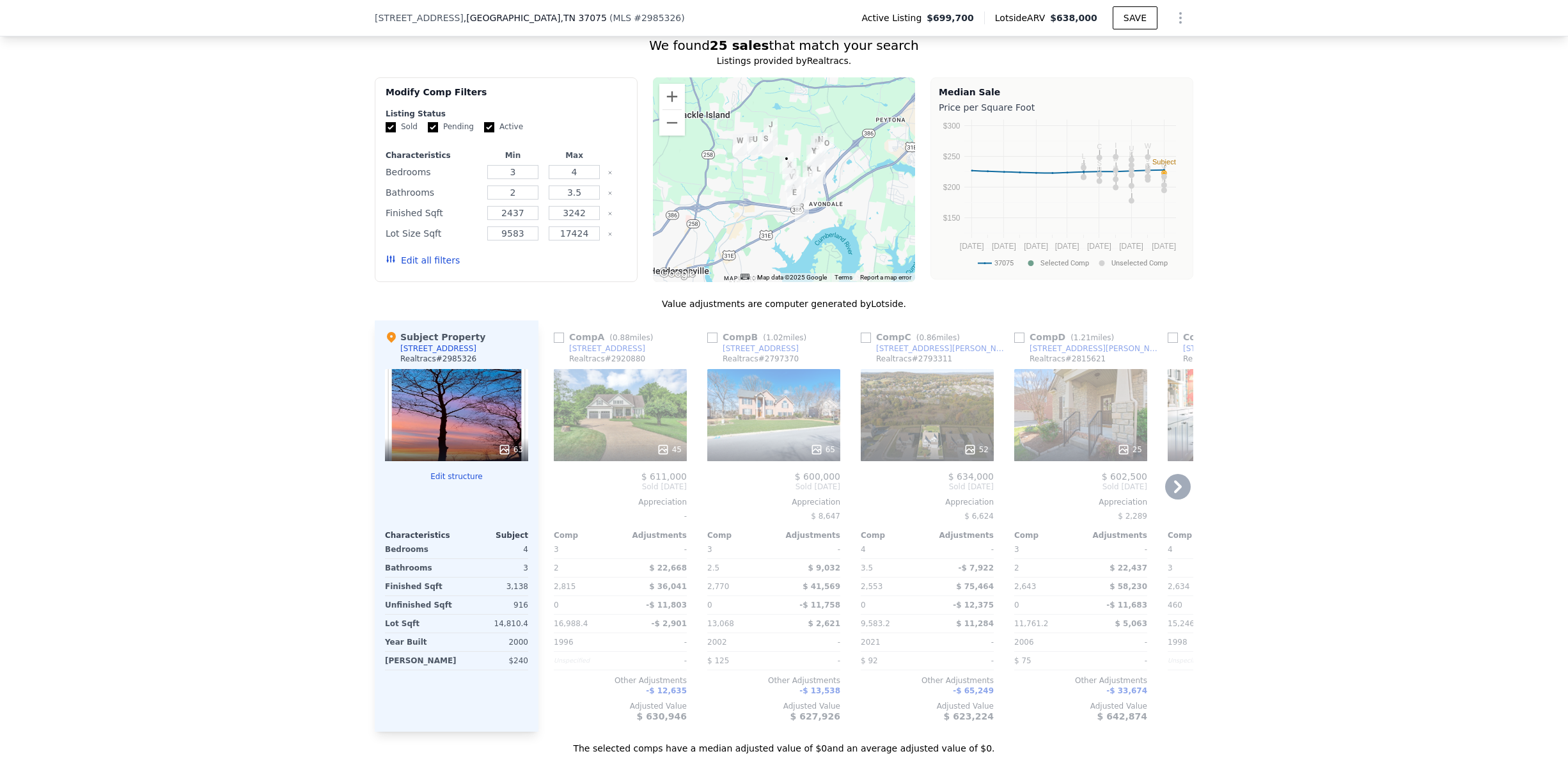
click at [1169, 497] on icon at bounding box center [1178, 486] width 26 height 26
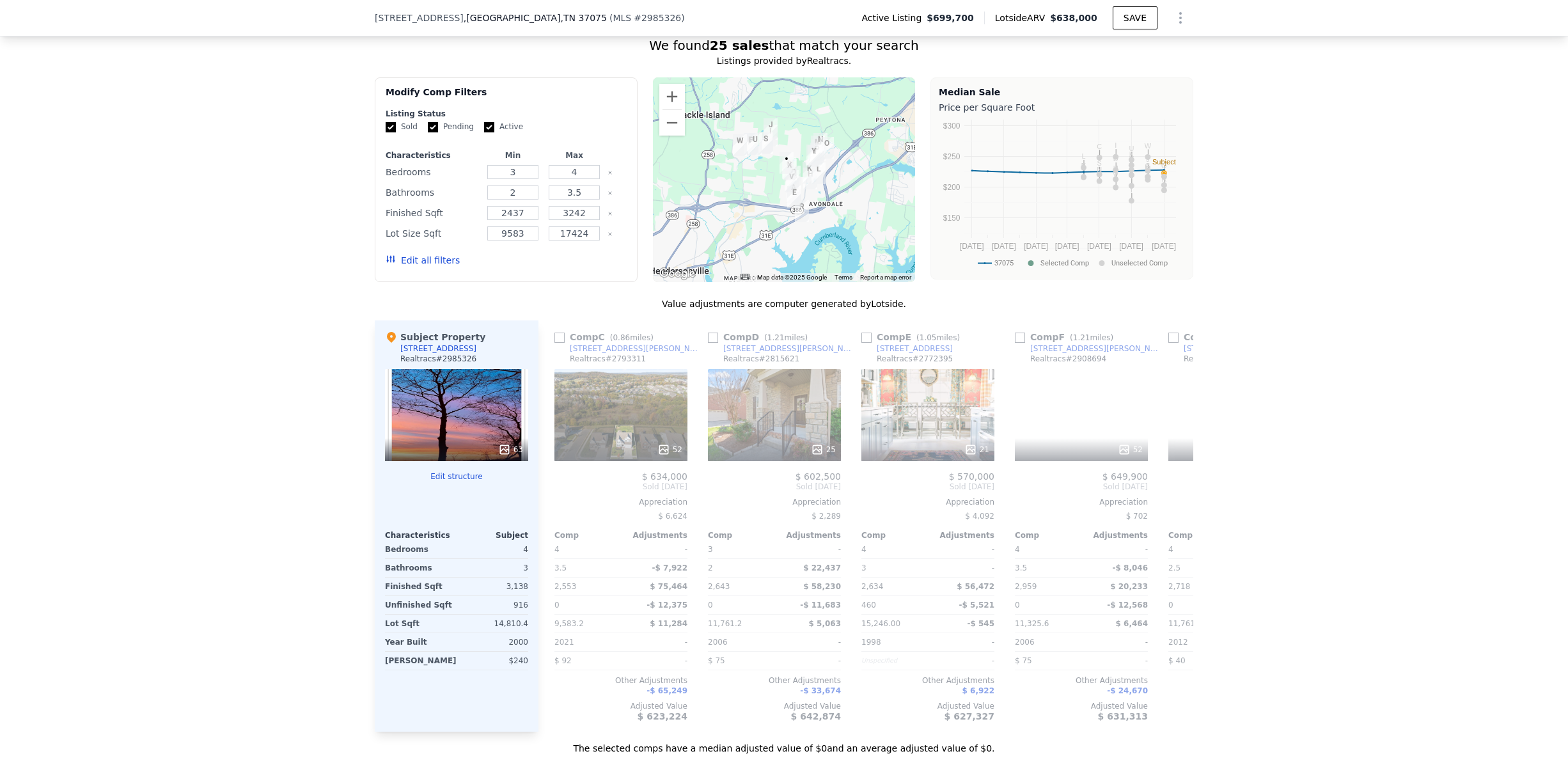
scroll to position [0, 307]
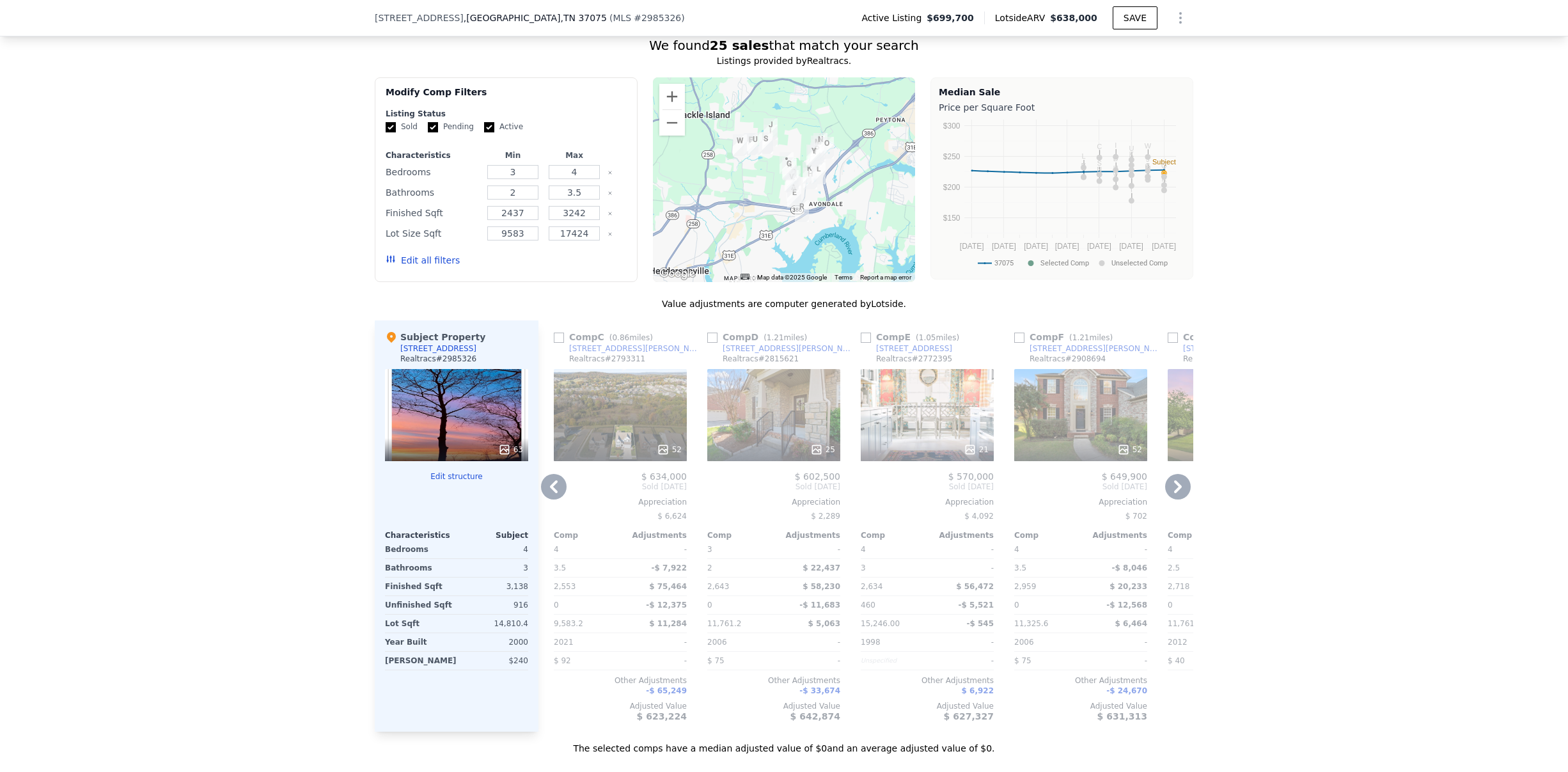
click at [1166, 499] on icon at bounding box center [1178, 486] width 26 height 26
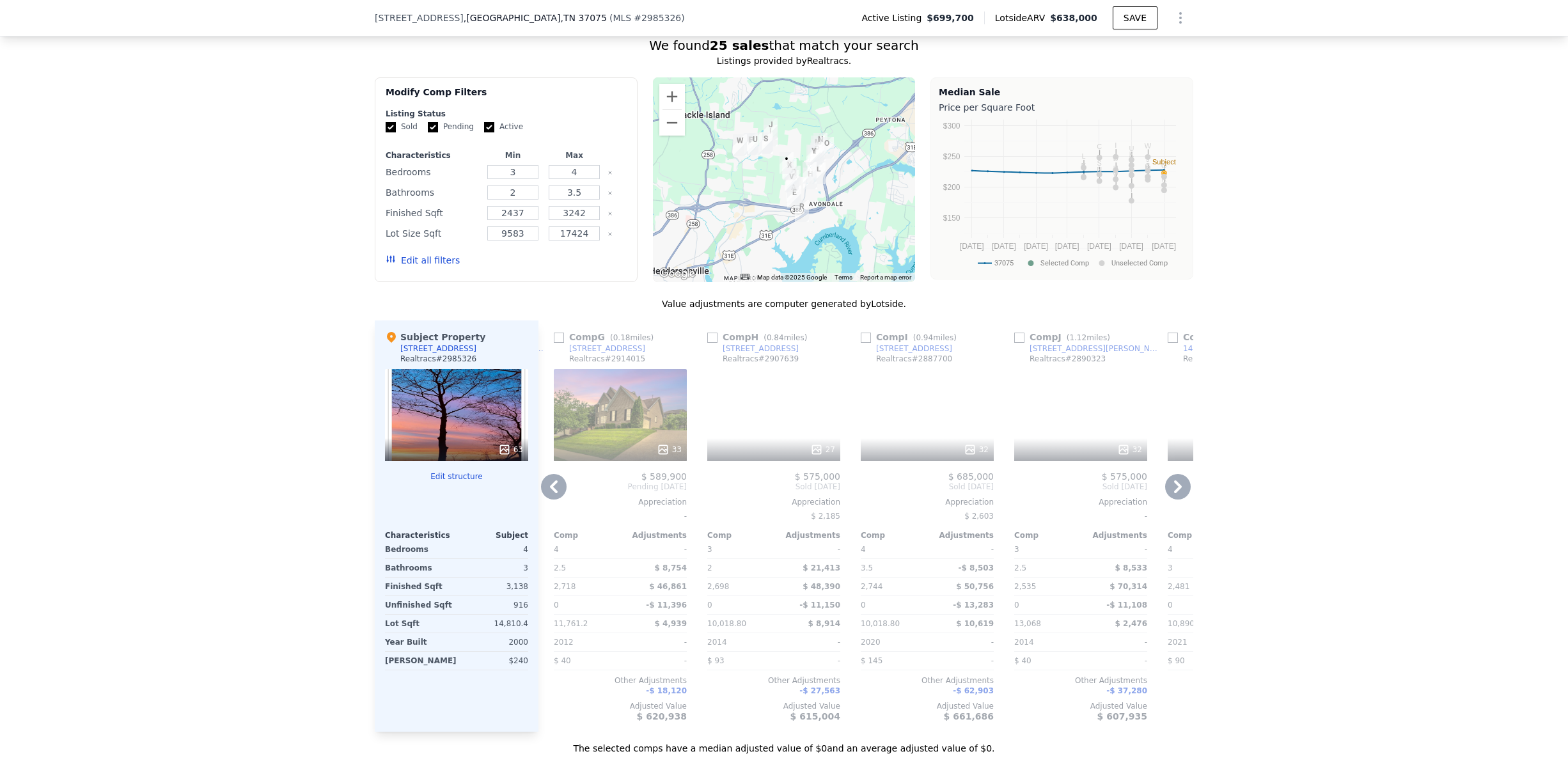
click at [1166, 499] on icon at bounding box center [1178, 486] width 26 height 26
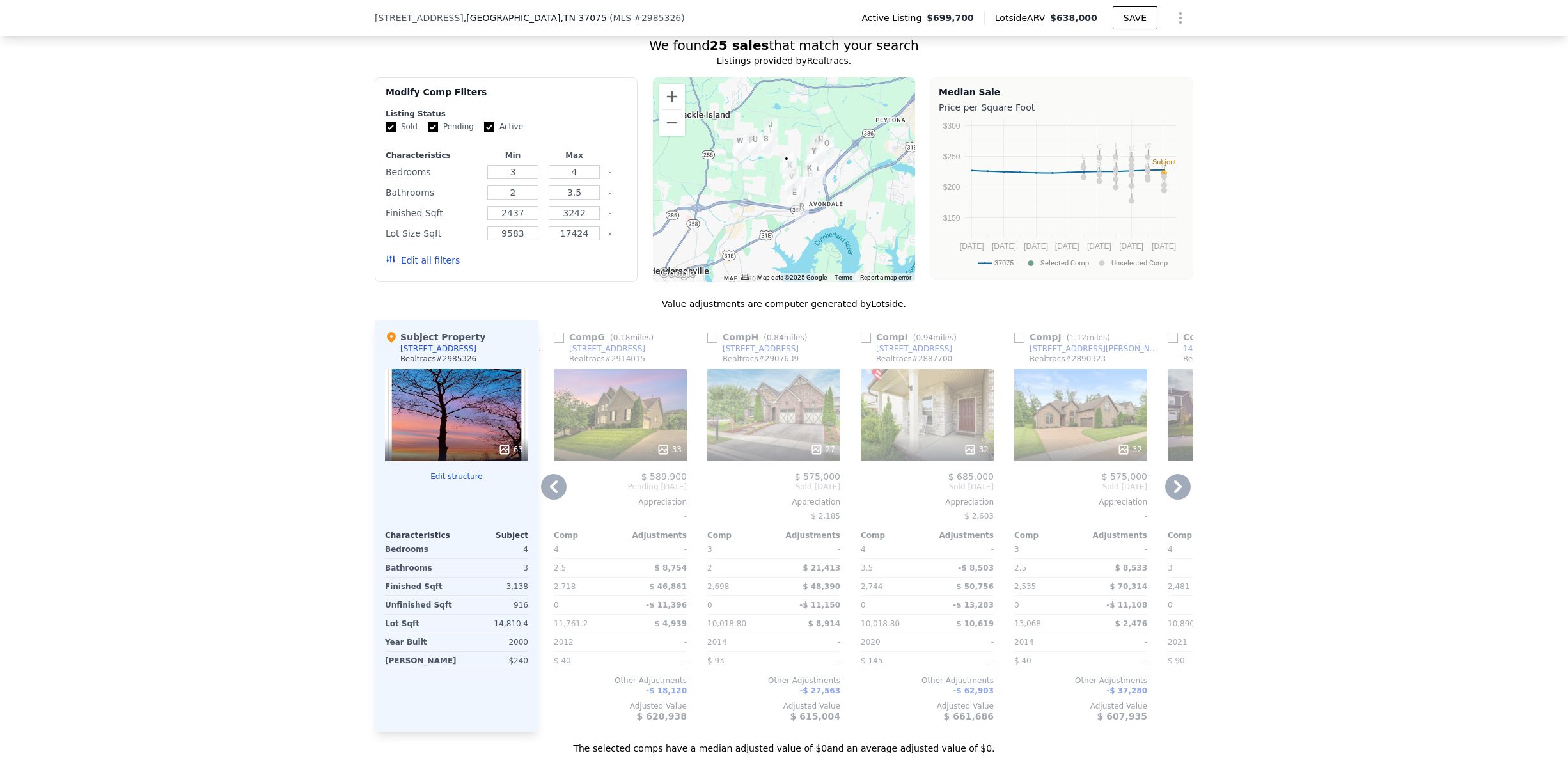
scroll to position [0, 1228]
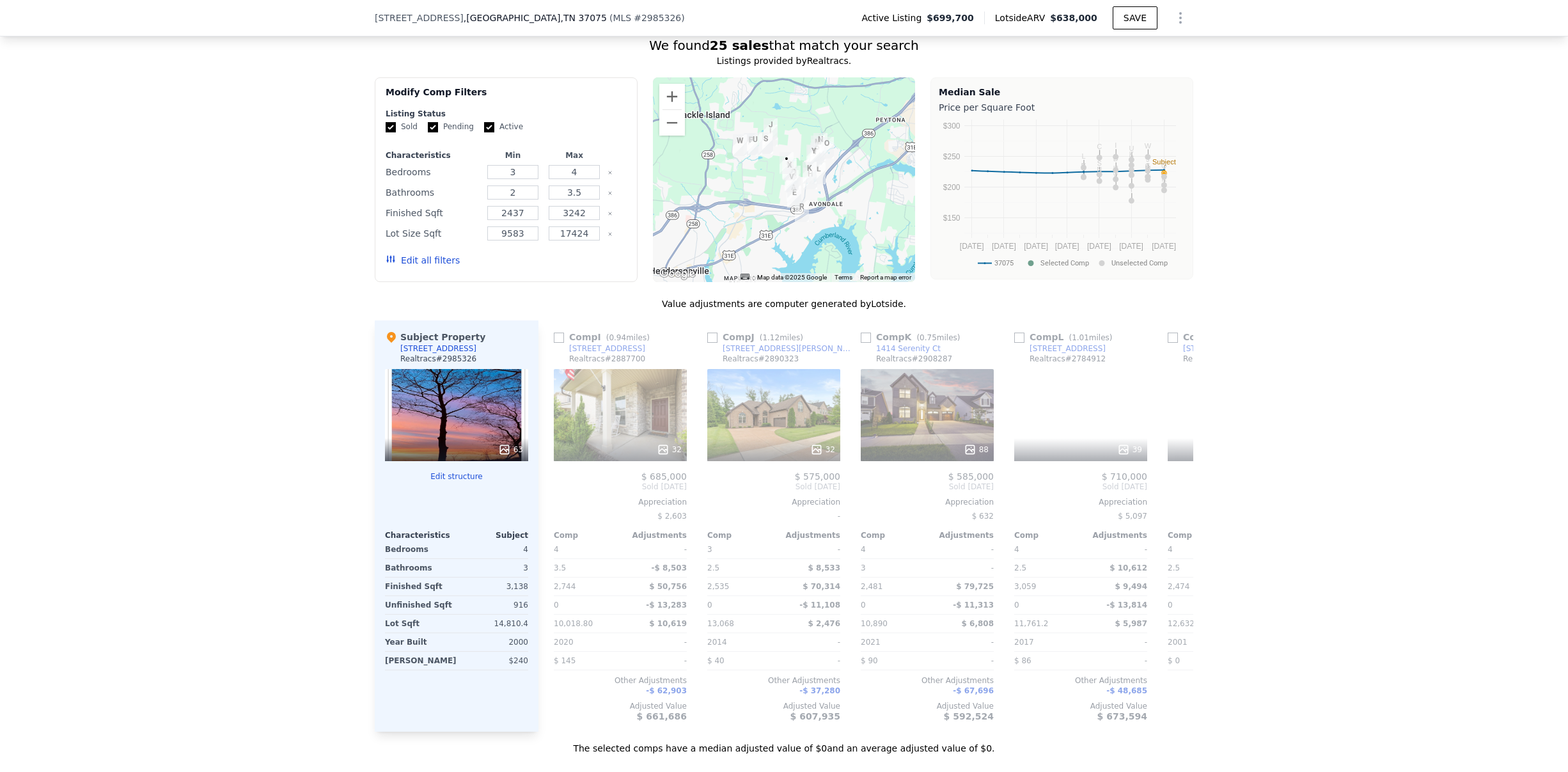
click at [1168, 492] on span "Pending [DATE]" at bounding box center [1234, 486] width 133 height 10
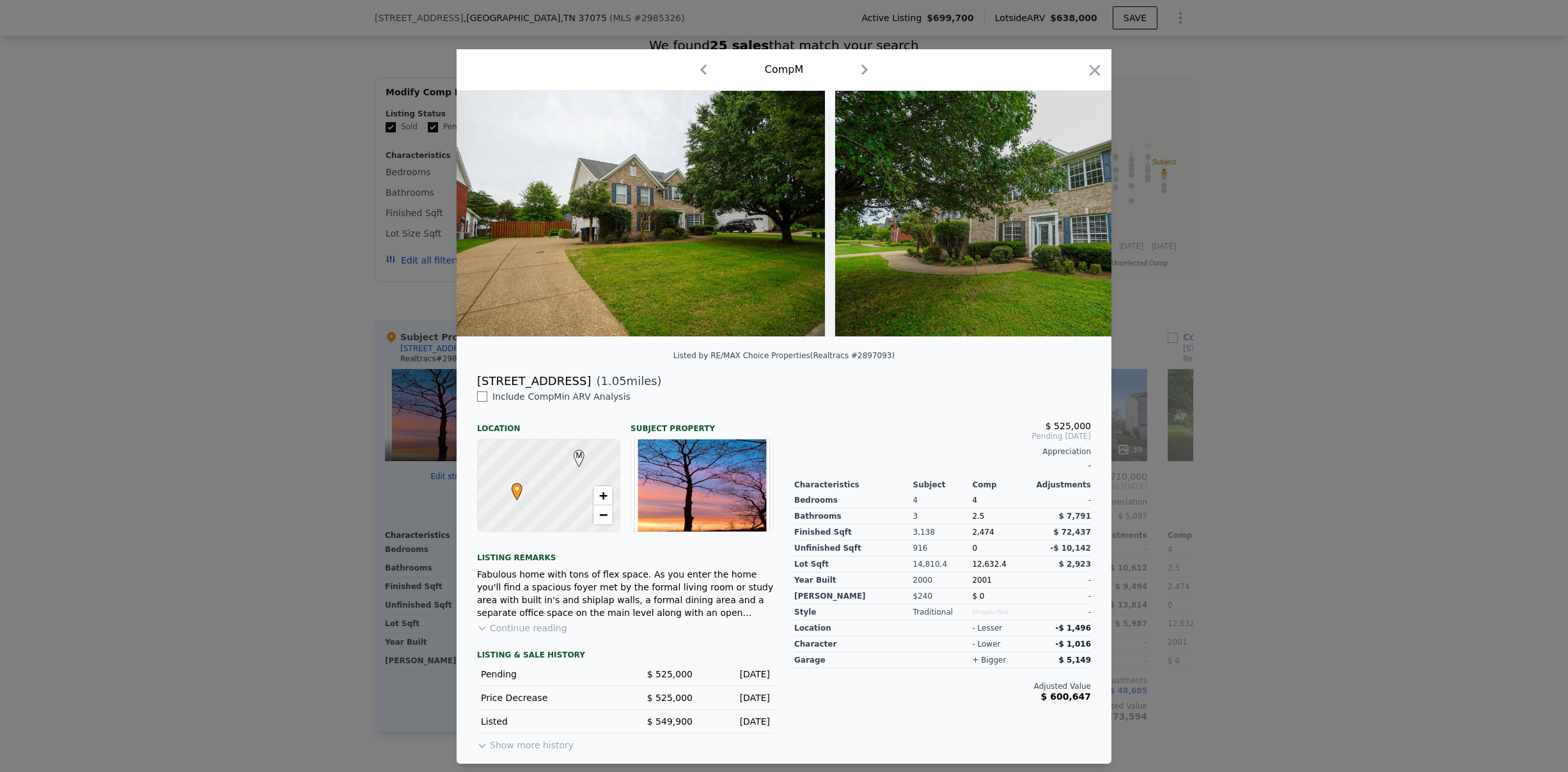
click at [1354, 461] on div at bounding box center [784, 386] width 1568 height 772
